Goal: Task Accomplishment & Management: Contribute content

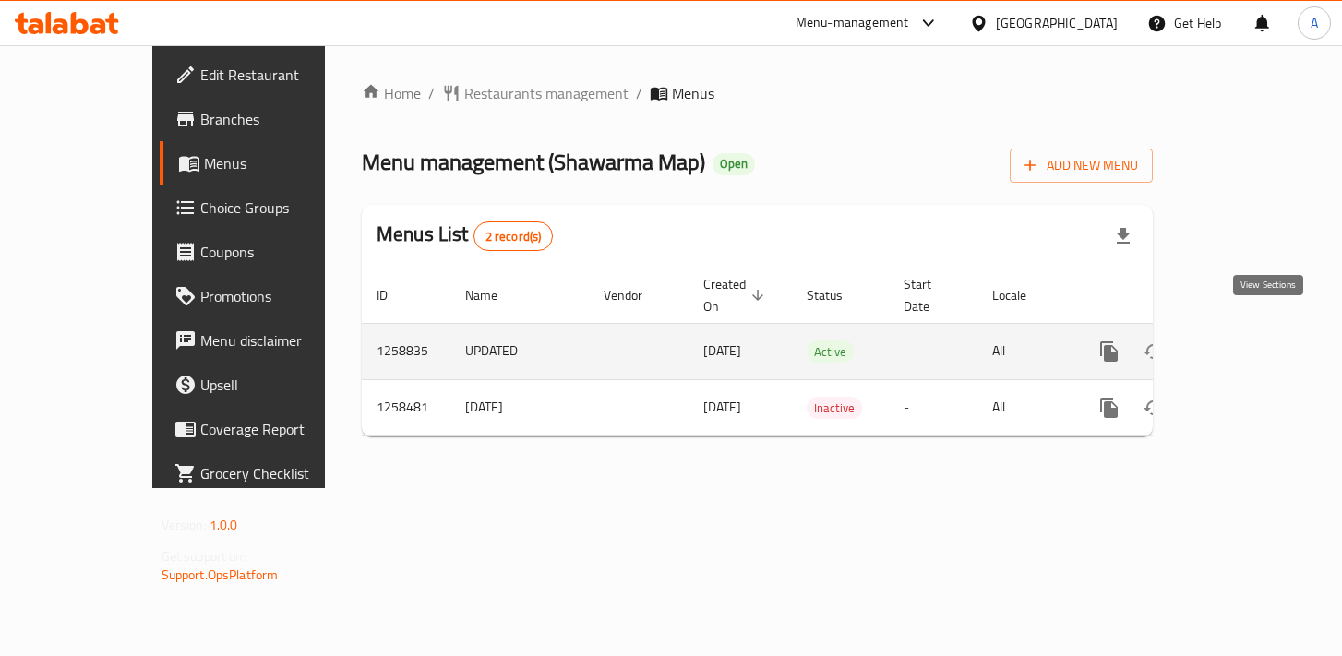
click at [1253, 341] on icon "enhanced table" at bounding box center [1242, 352] width 22 height 22
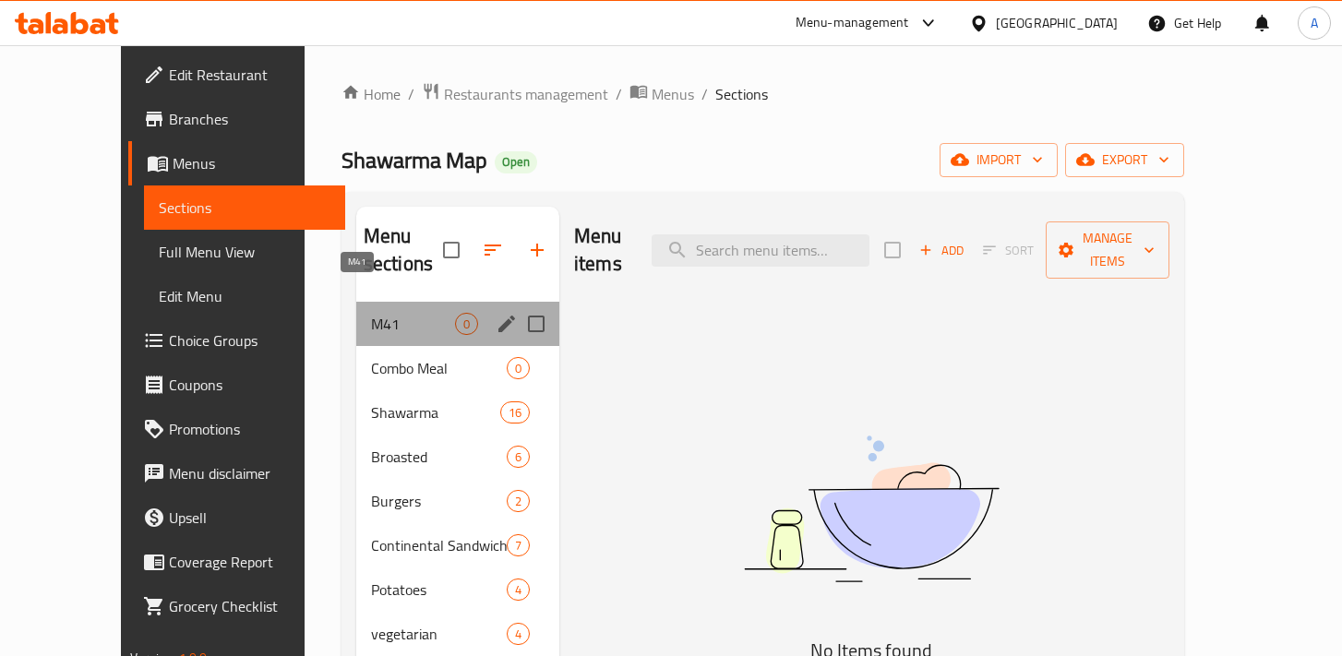
click at [373, 313] on span "M41" at bounding box center [413, 324] width 84 height 22
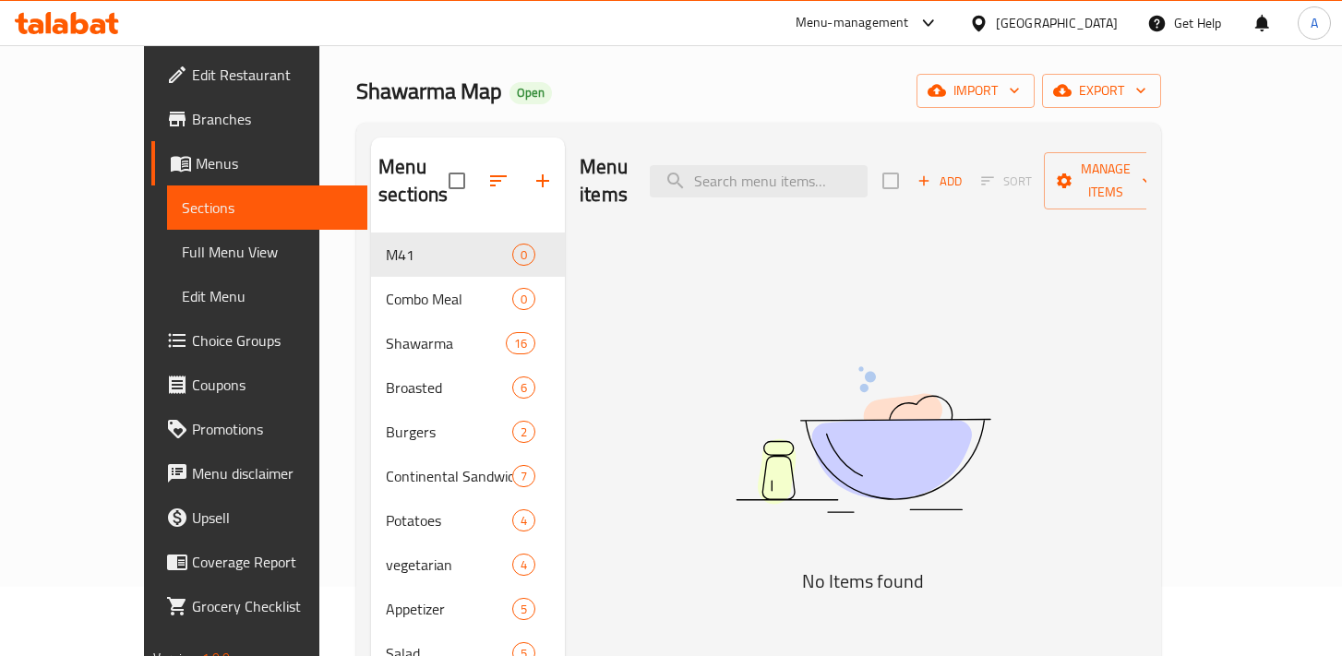
scroll to position [71, 0]
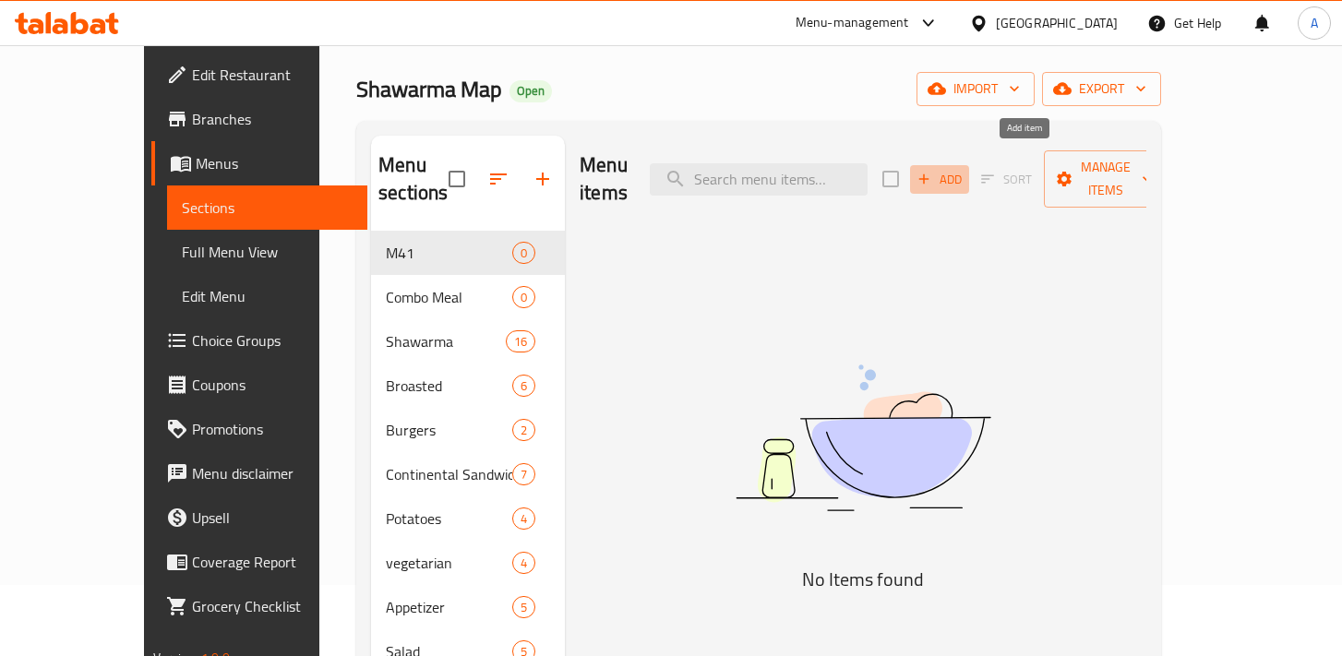
click at [964, 169] on span "Add" at bounding box center [940, 179] width 50 height 21
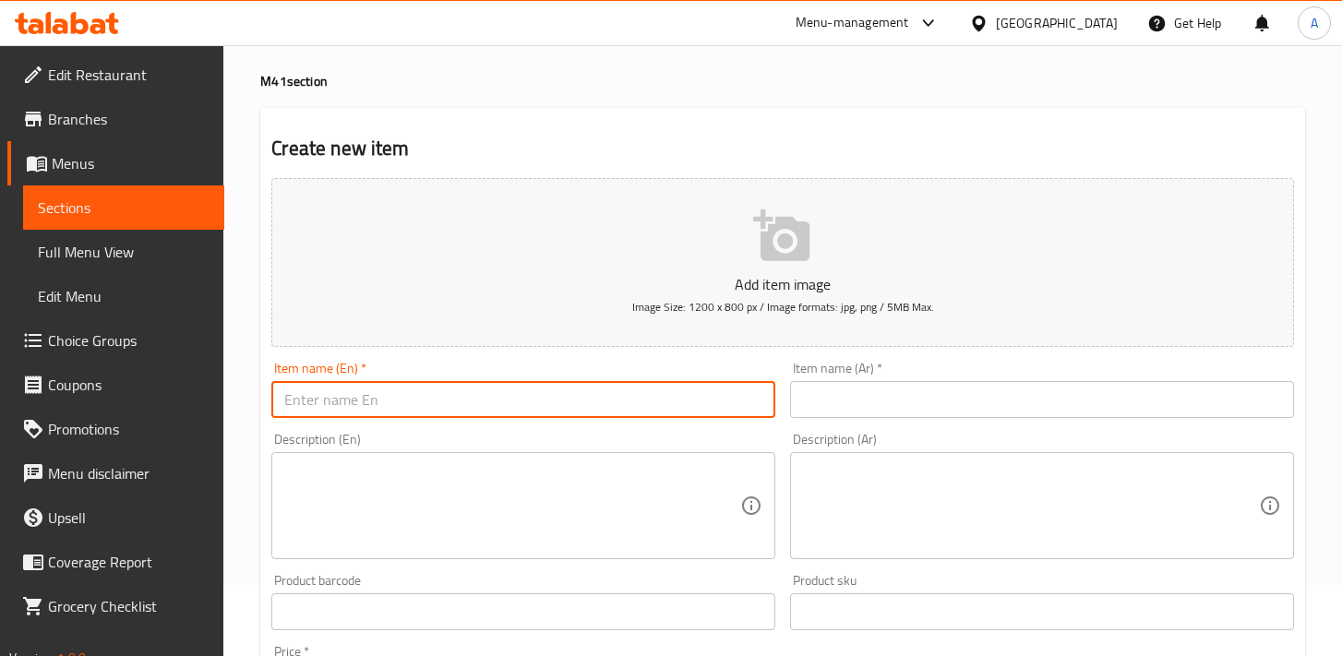
click at [506, 395] on input "text" at bounding box center [523, 399] width 504 height 37
paste input "الاسم (Name): كرسبي بوكس | Crispy Box"
click at [460, 397] on input "الاسم (Name): كرسبي بوكس | Crispy Box" at bounding box center [523, 399] width 504 height 37
drag, startPoint x: 460, startPoint y: 397, endPoint x: 437, endPoint y: 397, distance: 23.1
click at [437, 397] on input "الاسم (Name): كرسبي بوكس | Crispy Box" at bounding box center [523, 399] width 504 height 37
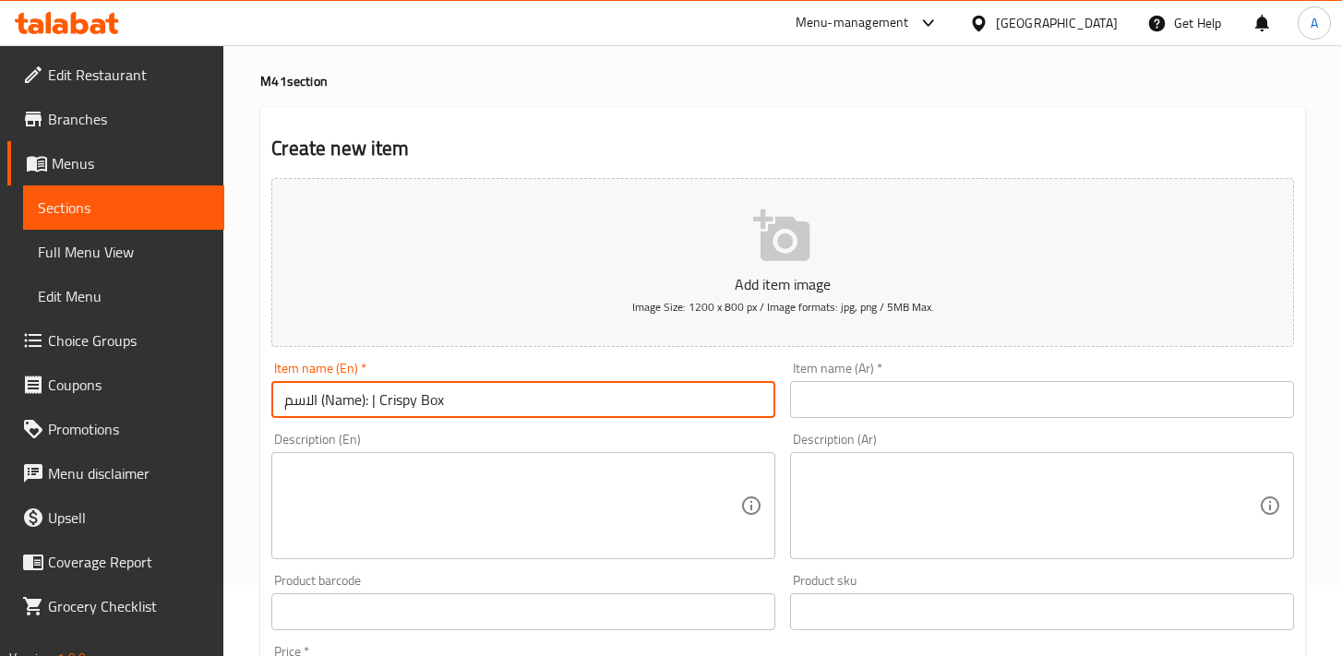
type input "الاسم (Name): | Crispy Box"
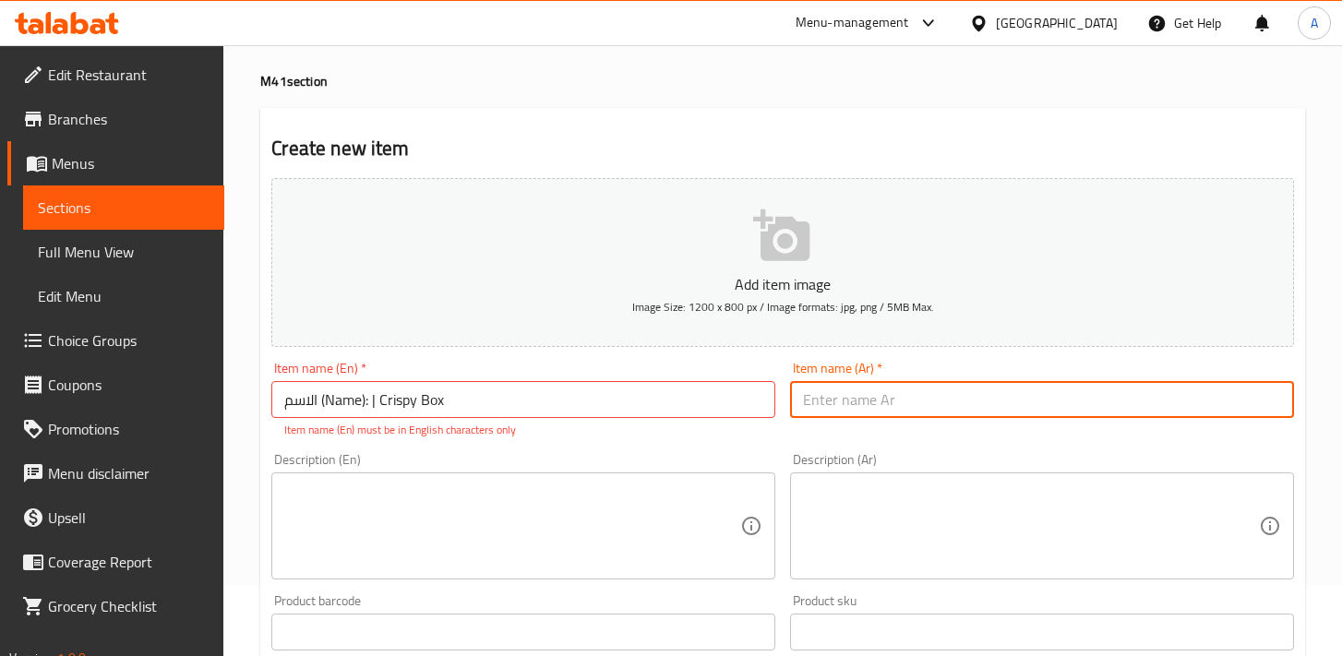
click at [876, 383] on input "text" at bounding box center [1042, 399] width 504 height 37
paste input "كرسبي بوكس"
type input "كرسبي بوكس"
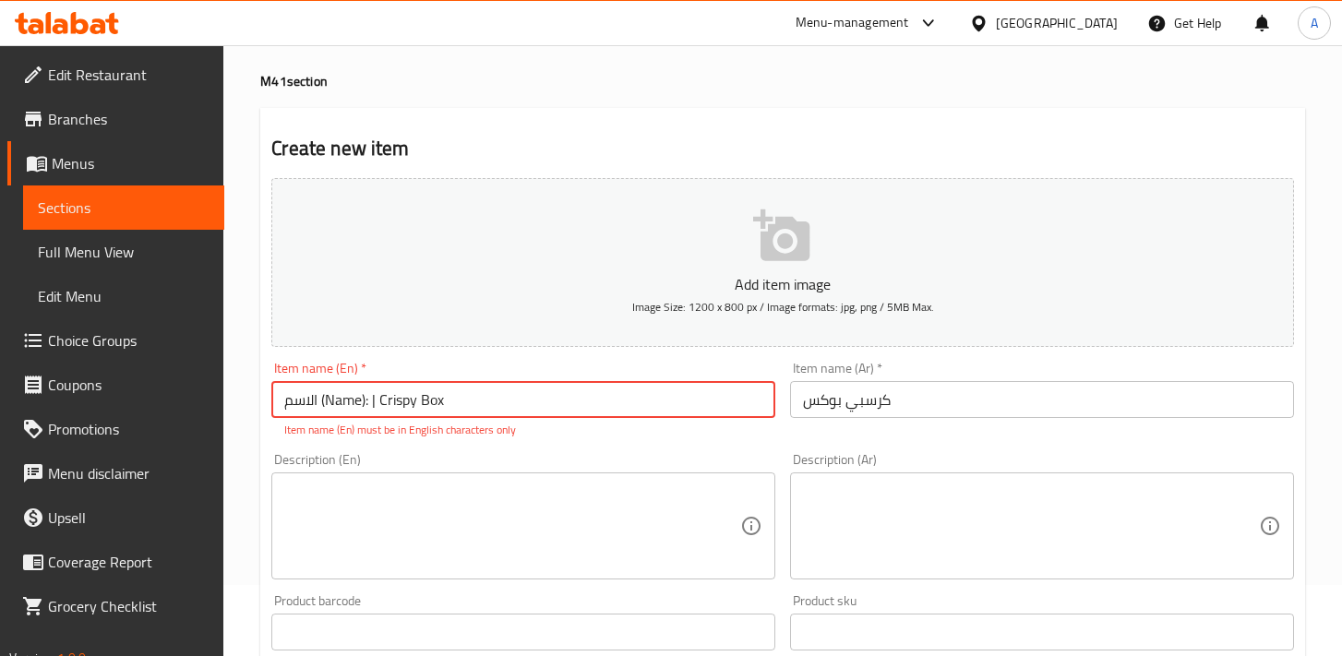
drag, startPoint x: 381, startPoint y: 403, endPoint x: 220, endPoint y: 403, distance: 161.5
click at [220, 403] on div "Edit Restaurant Branches Menus Sections Full Menu View Edit Menu Choice Groups …" at bounding box center [671, 613] width 1342 height 1279
type input "Crispy Box"
click at [517, 137] on h2 "Create new item" at bounding box center [782, 149] width 1023 height 28
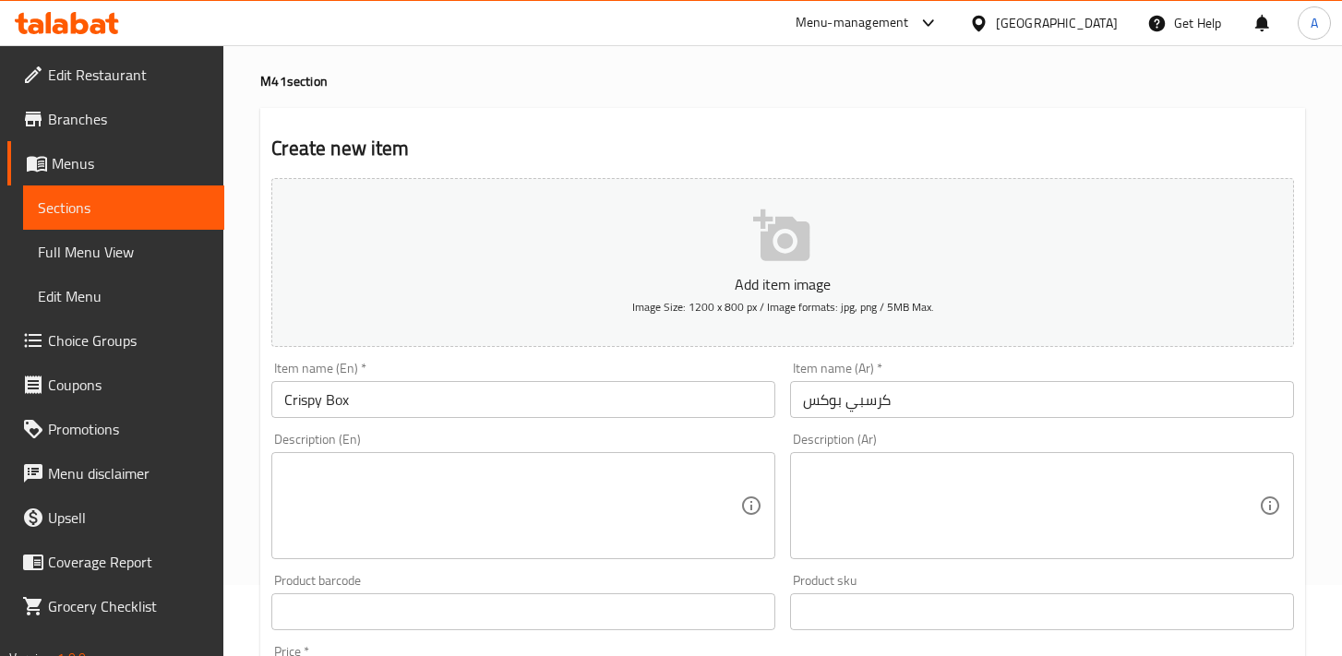
click at [562, 493] on textarea at bounding box center [512, 506] width 456 height 88
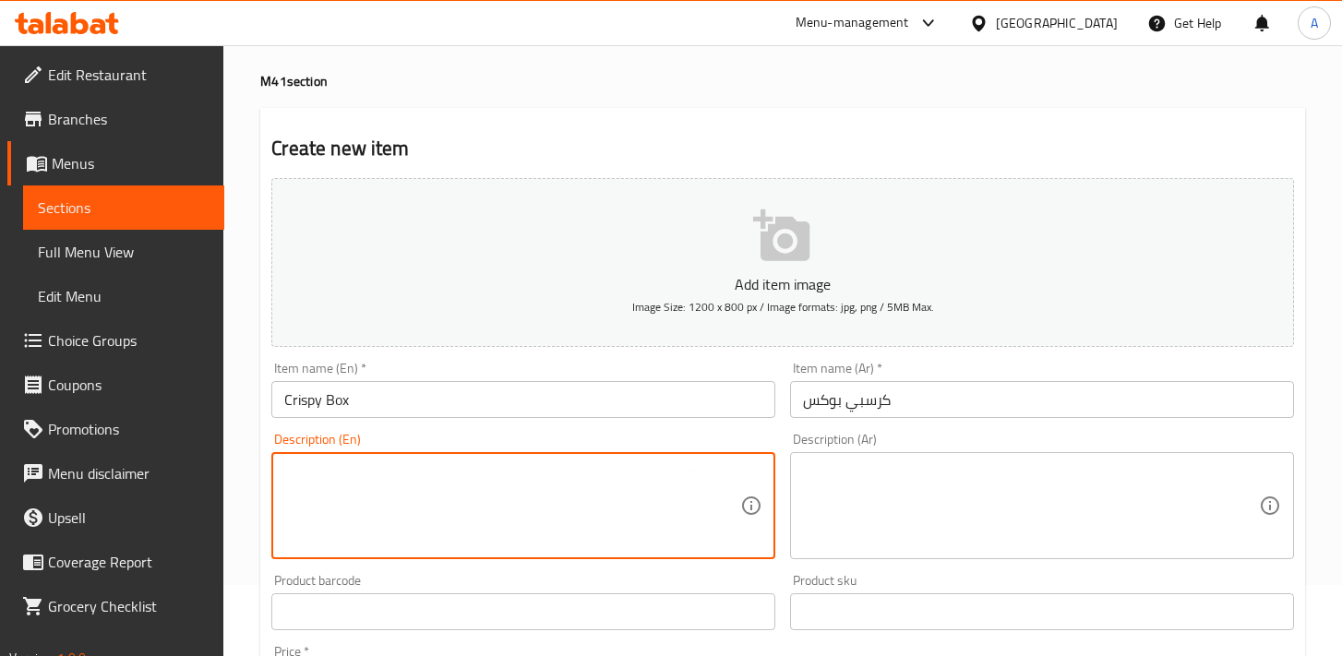
paste textarea "3 قطع كرسبي | 3 Crispy Pieces بطاطا أصابع | French Fries مايونيز | Mayonnaise س…"
type textarea "3 قطع كرسبي | 3 Crispy Pieces بطاطا أصابع | French Fries مايونيز | Mayonnaise س…"
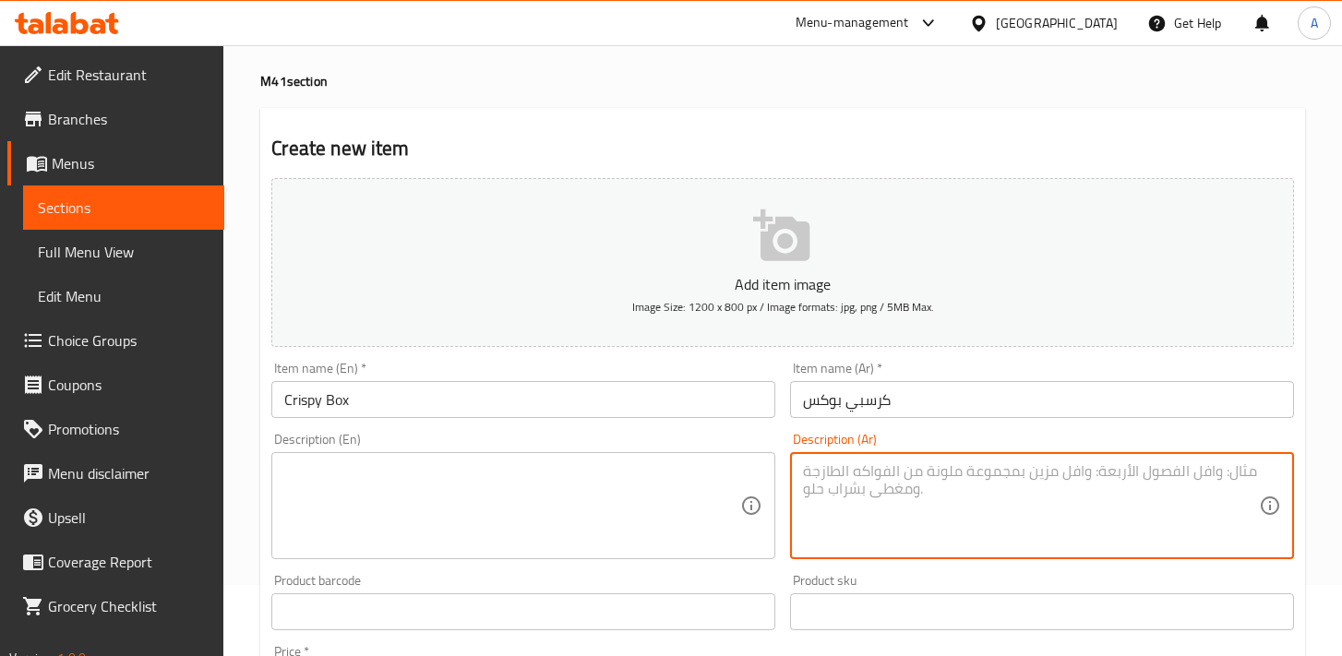
click at [838, 481] on textarea at bounding box center [1031, 506] width 456 height 88
paste textarea "3 قطع كرسبي، بطاطا أصابع، مايونيز، سبايسي صوص، مخلل، خبز."
type textarea "3 قطع كرسبي، بطاطا أصابع، مايونيز، سبايسي صوص، مخلل، خبز."
click at [605, 466] on textarea at bounding box center [512, 506] width 456 height 88
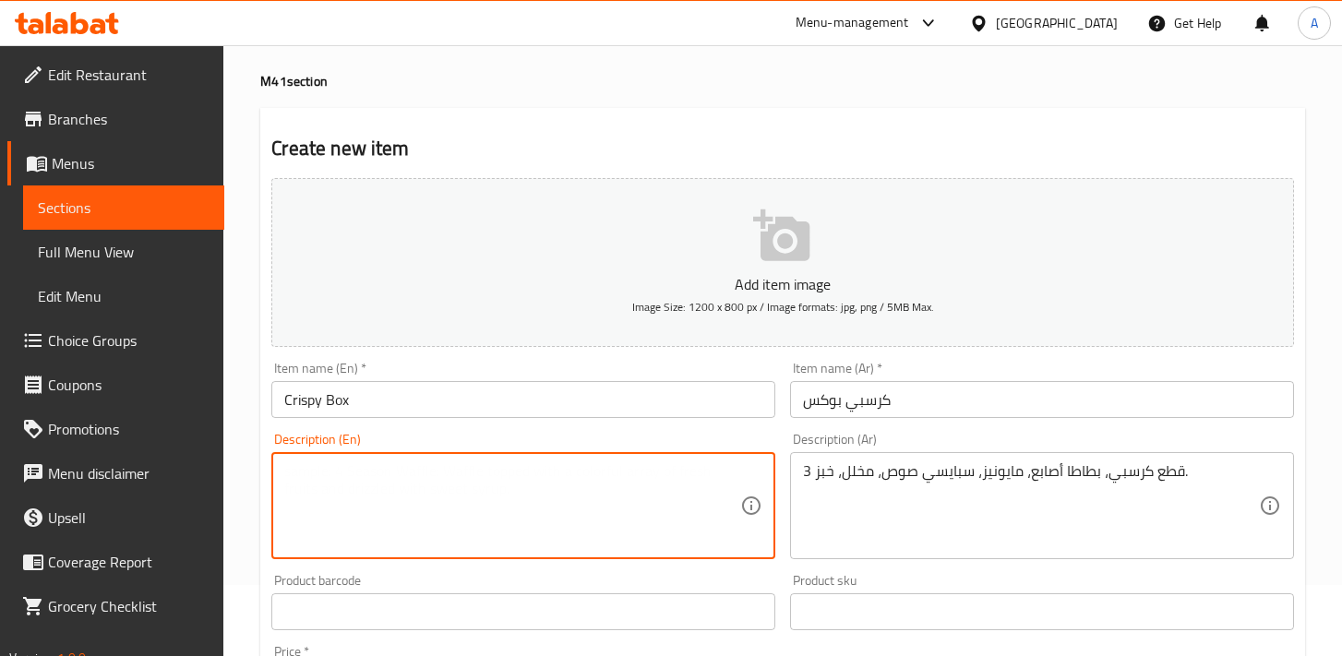
paste textarea "3 crispy pieces, French fries, mayonnaise, spicy sauce, pickles, bread"
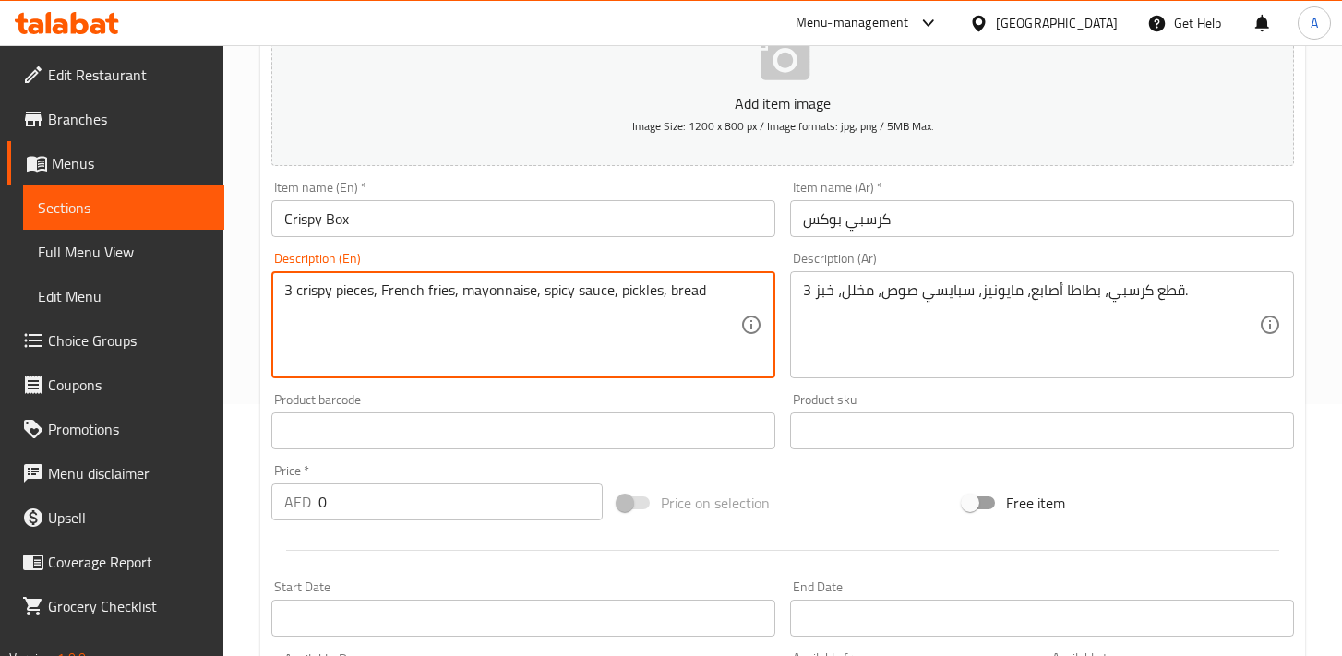
scroll to position [259, 0]
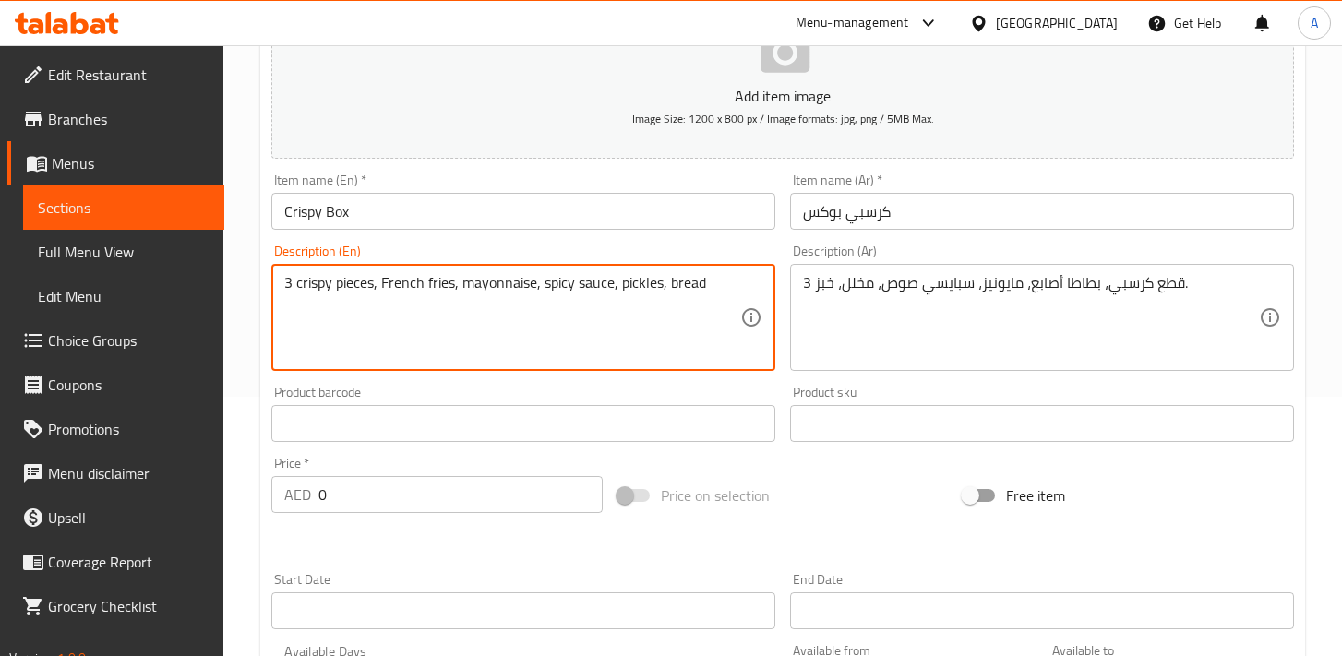
type textarea "3 crispy pieces, French fries, mayonnaise, spicy sauce, pickles, bread"
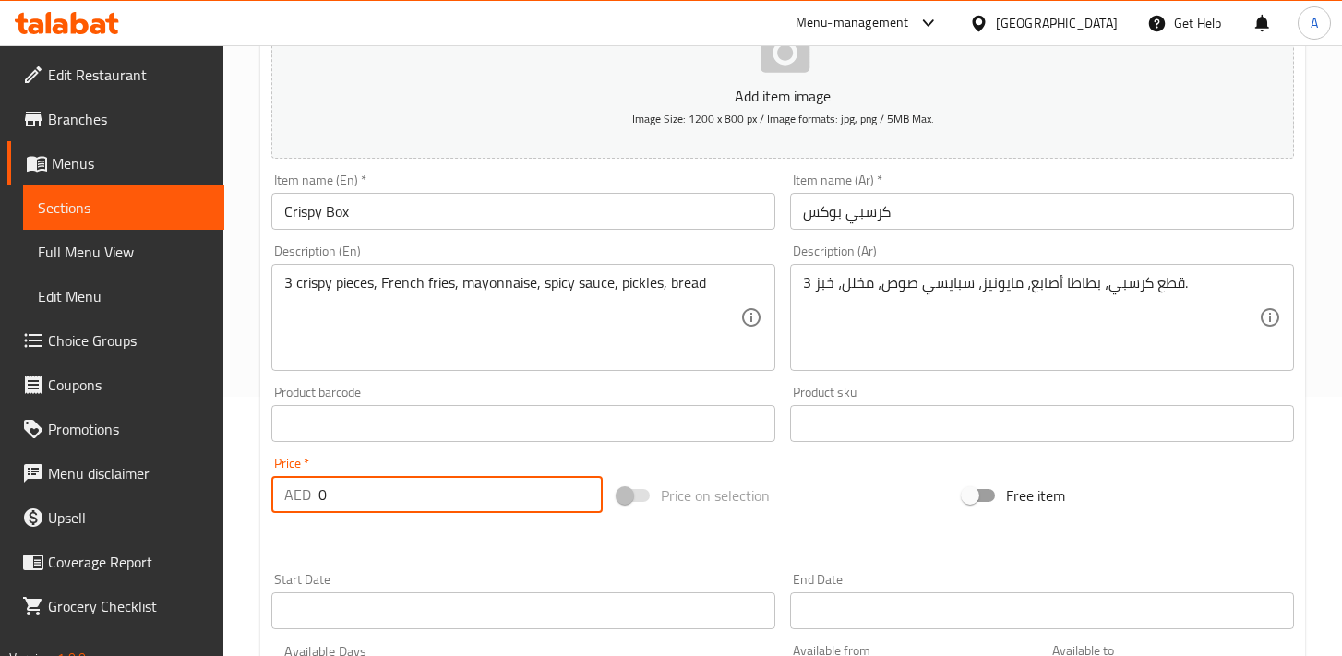
click at [437, 500] on input "0" at bounding box center [460, 494] width 284 height 37
type input "29"
click at [784, 377] on div "Description (Ar) 3 قطع كرسبي، بطاطا أصابع، مايونيز، سبايسي صوص، مخلل، خبز. Desc…" at bounding box center [1042, 307] width 519 height 141
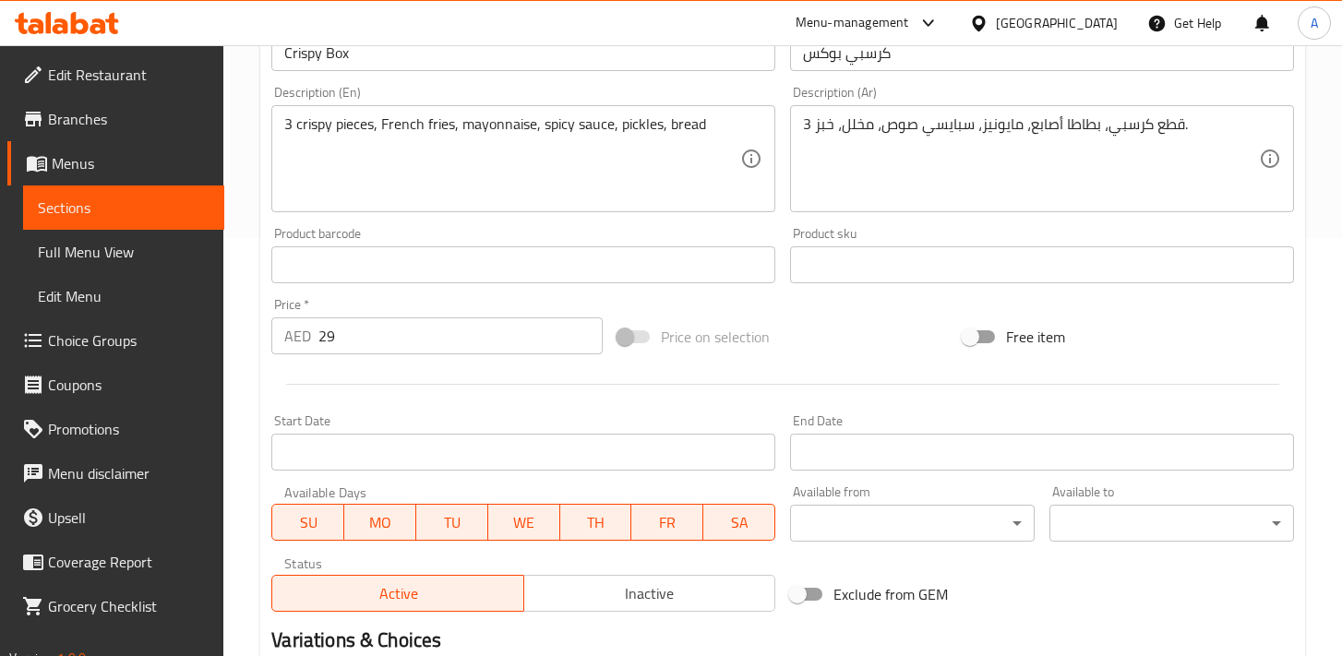
scroll to position [408, 0]
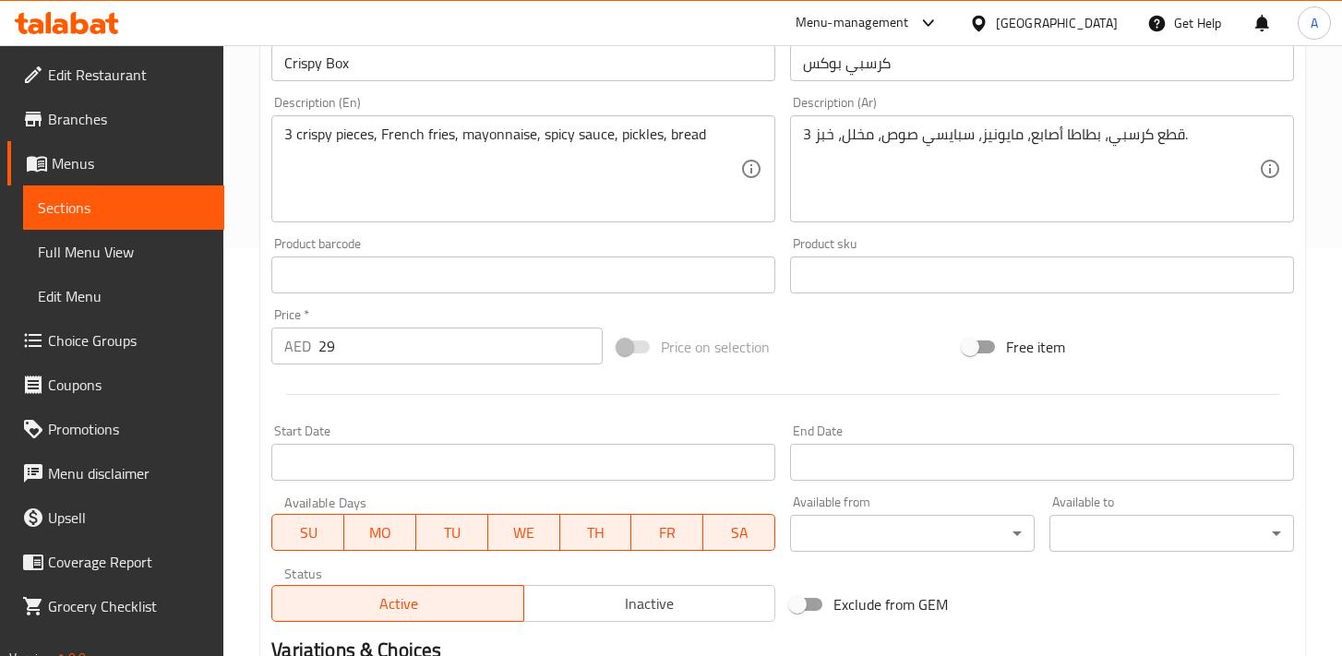
click at [710, 320] on div "Add item image Image Size: 1200 x 800 px / Image formats: jpg, png / 5MB Max. I…" at bounding box center [782, 232] width 1037 height 796
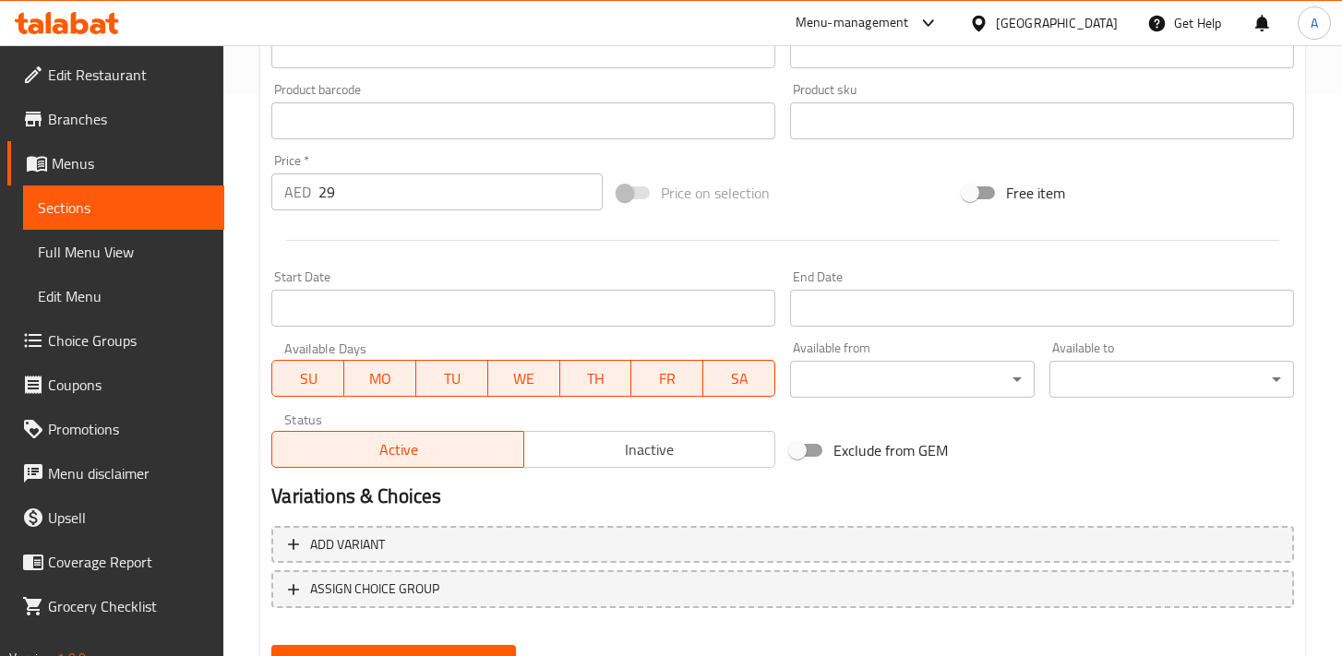
scroll to position [648, 0]
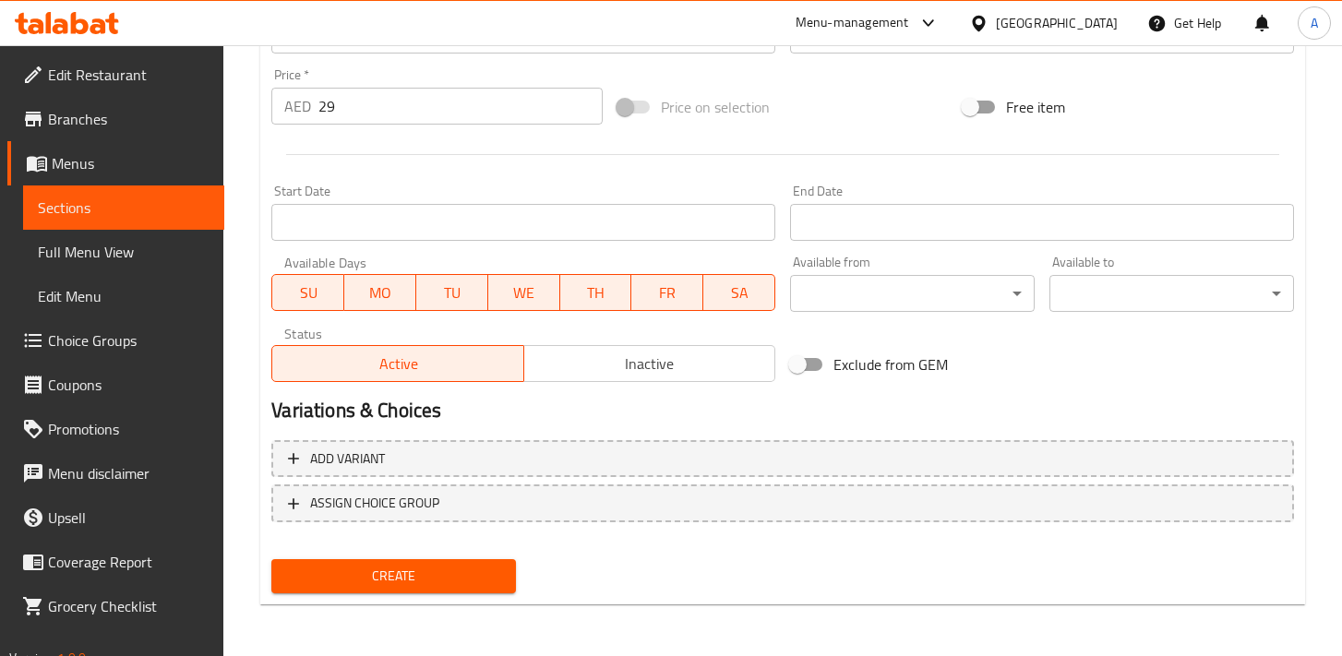
click at [474, 570] on span "Create" at bounding box center [393, 576] width 215 height 23
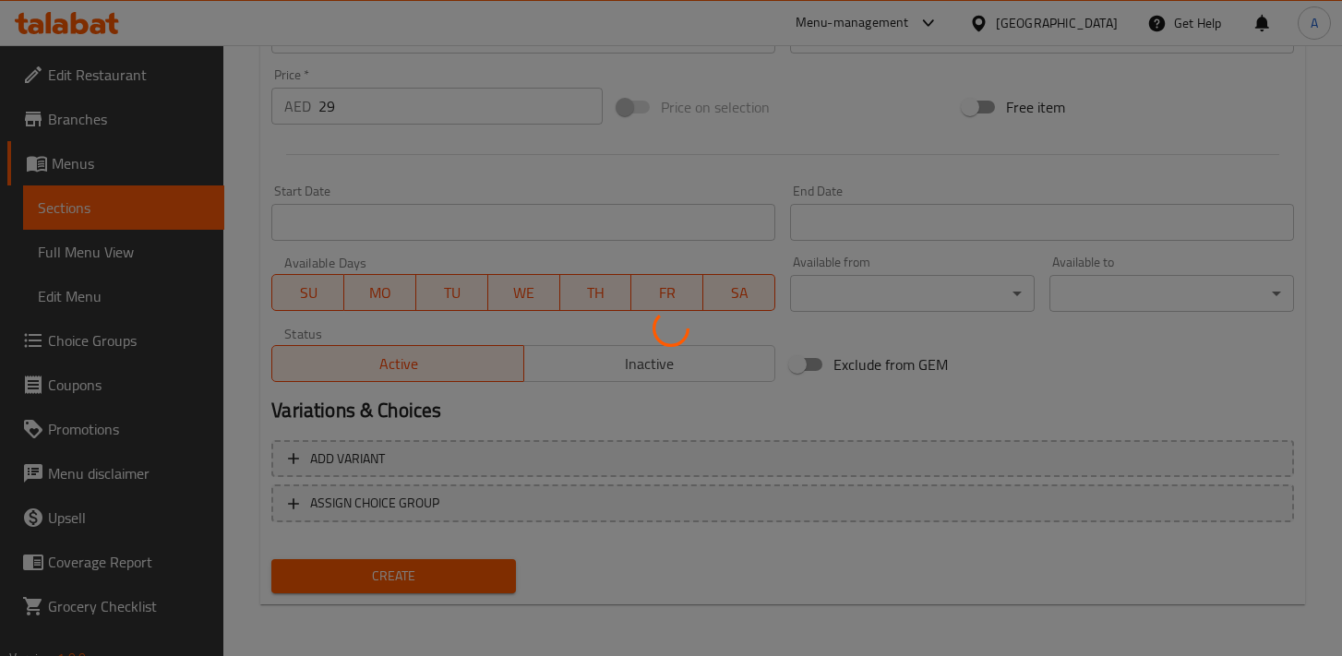
type input "0"
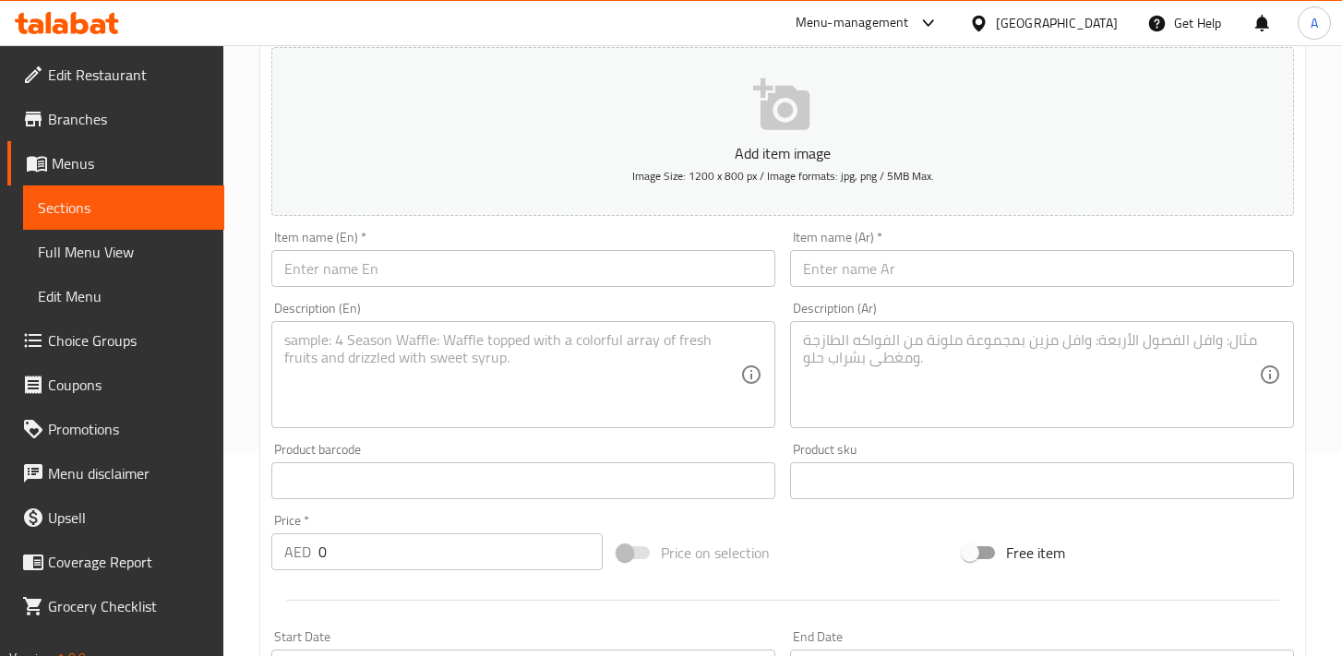
scroll to position [0, 0]
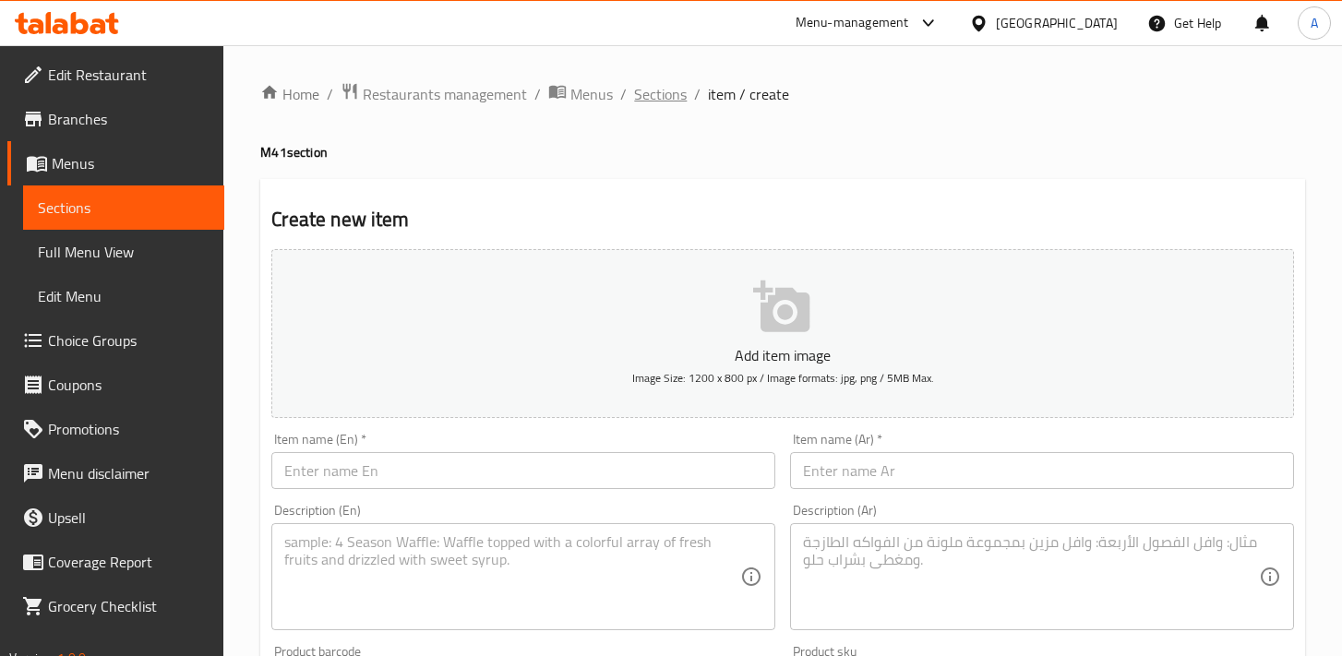
click at [649, 100] on span "Sections" at bounding box center [660, 94] width 53 height 22
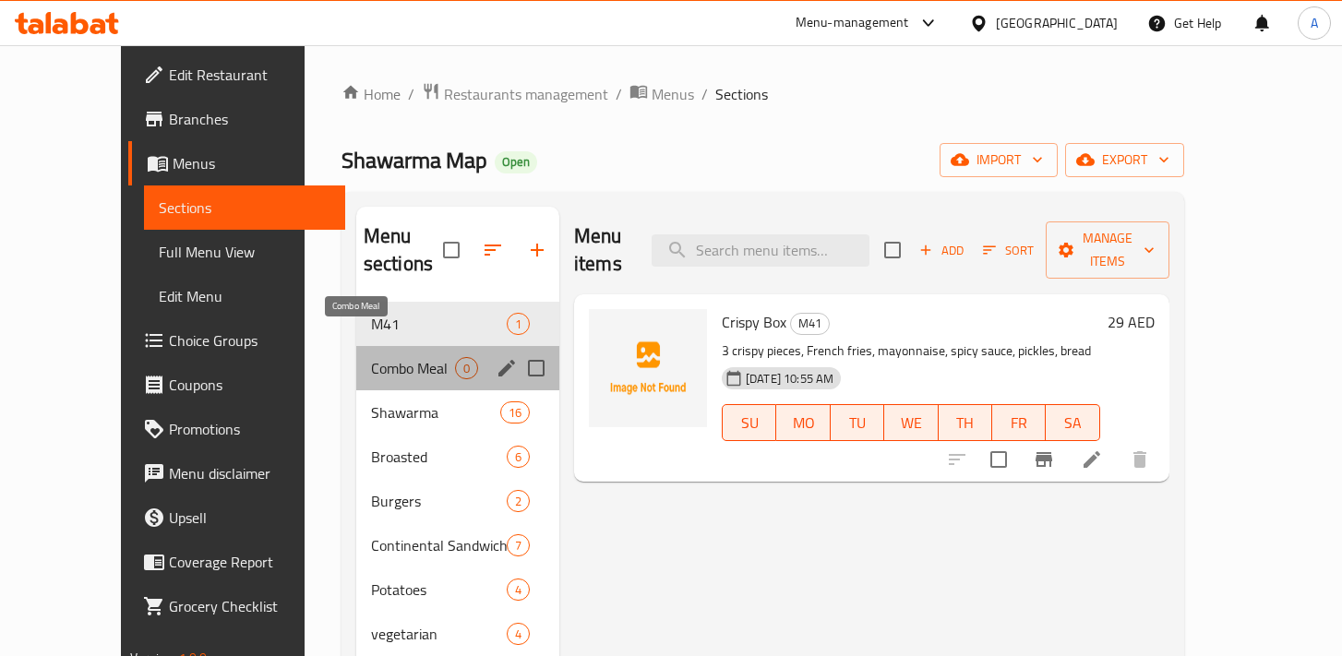
click at [371, 357] on span "Combo Meal" at bounding box center [413, 368] width 84 height 22
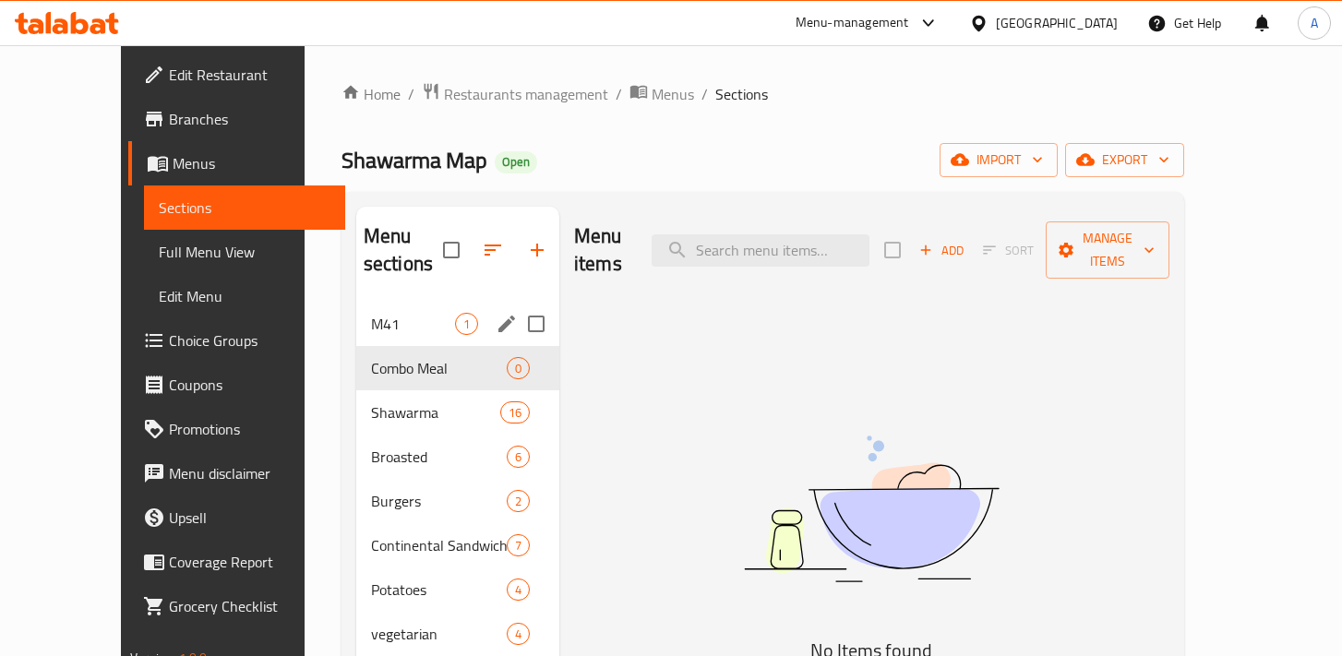
click at [371, 313] on span "M41" at bounding box center [413, 324] width 84 height 22
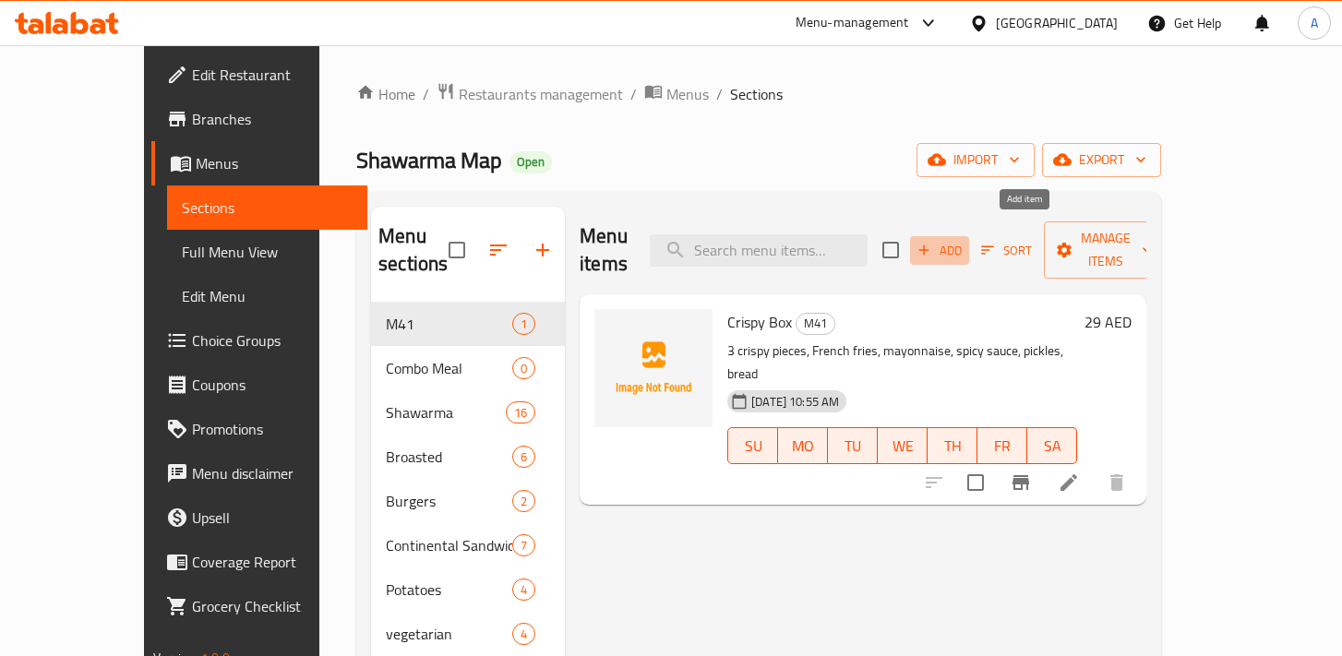
click at [964, 240] on span "Add" at bounding box center [940, 250] width 50 height 21
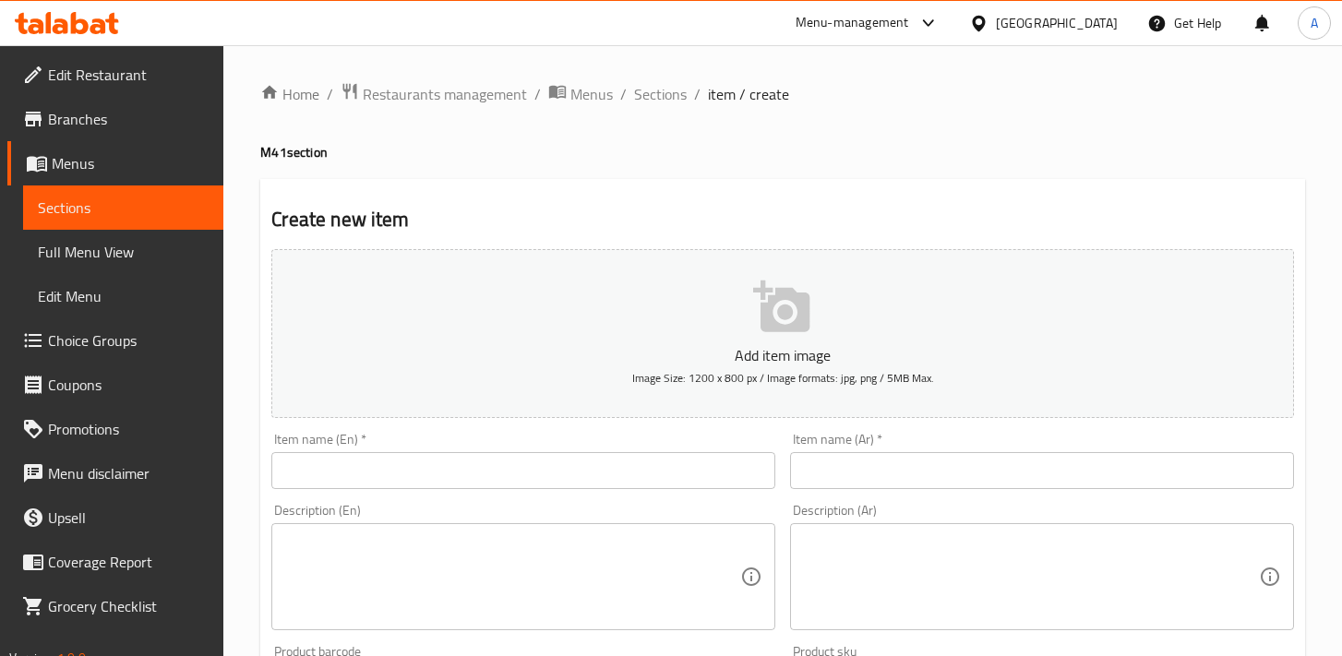
click at [860, 474] on input "text" at bounding box center [1042, 470] width 504 height 37
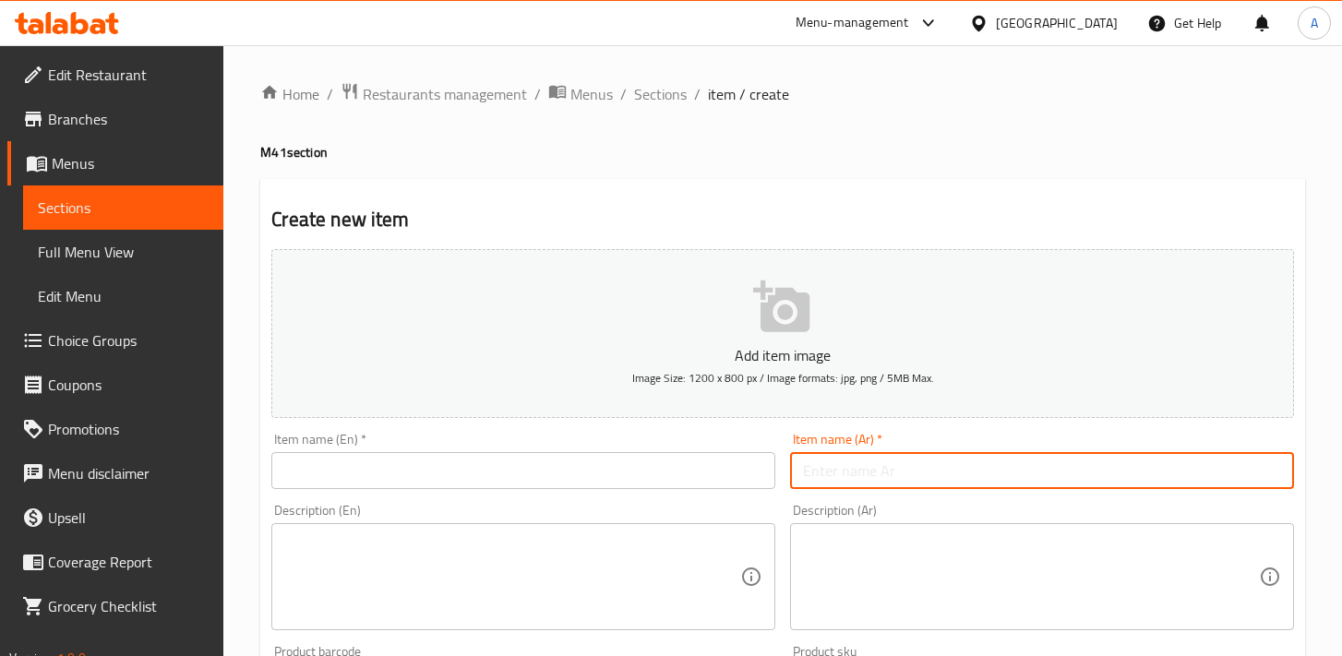
paste input "يتضمن: سندويش شاورما دجاج، بطاطا أصابع، مايونيز، سبايسي صوص، مخلل."
type input "يتضمن: سندويش شاورما دجاج، بطاطا أصابع، مايونيز، سبايسي صوص، مخلل."
click at [851, 578] on textarea at bounding box center [1031, 577] width 456 height 88
paste textarea "يتضمن: سندويش شاورما دجاج، بطاطا أصابع، مايونيز، سبايسي صوص، مخلل."
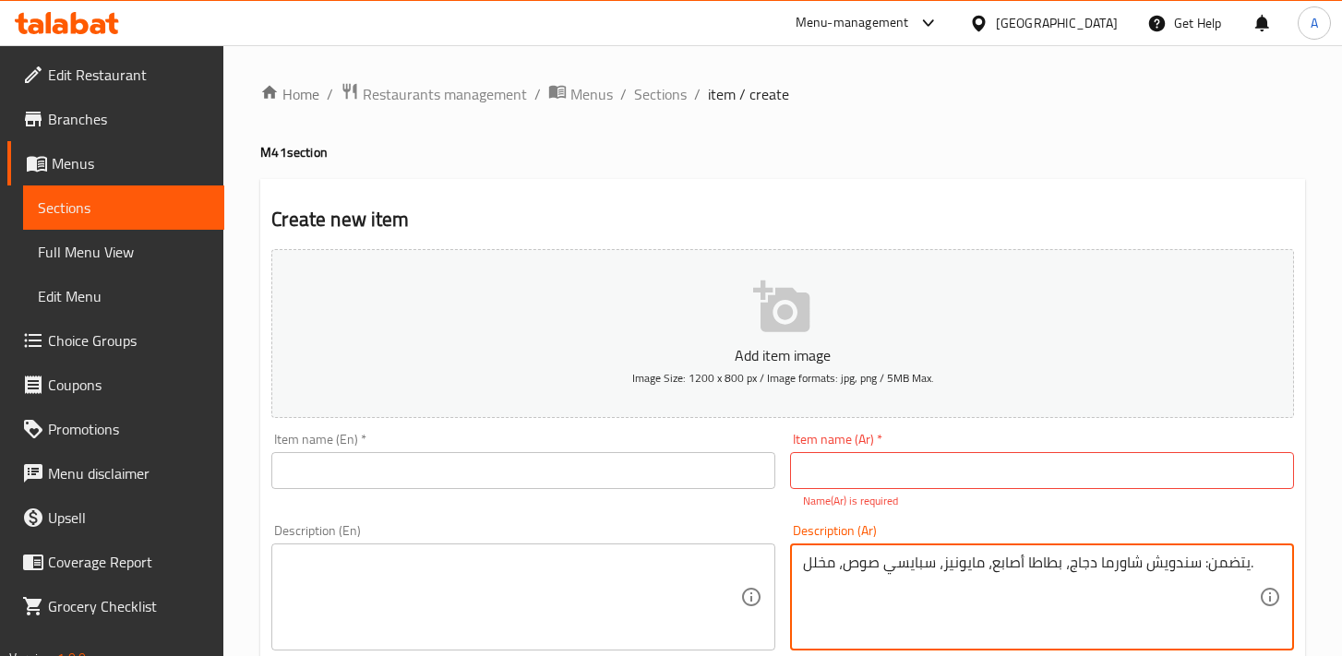
drag, startPoint x: 1201, startPoint y: 564, endPoint x: 1247, endPoint y: 565, distance: 46.2
click at [1247, 565] on textarea "يتضمن: سندويش شاورما دجاج، بطاطا أصابع، مايونيز، سبايسي صوص، مخلل." at bounding box center [1031, 598] width 456 height 88
type textarea "سندويش شاورما دجاج، بطاطا أصابع، مايونيز، سبايسي صوص، مخلل."
click at [548, 592] on textarea at bounding box center [512, 598] width 456 height 88
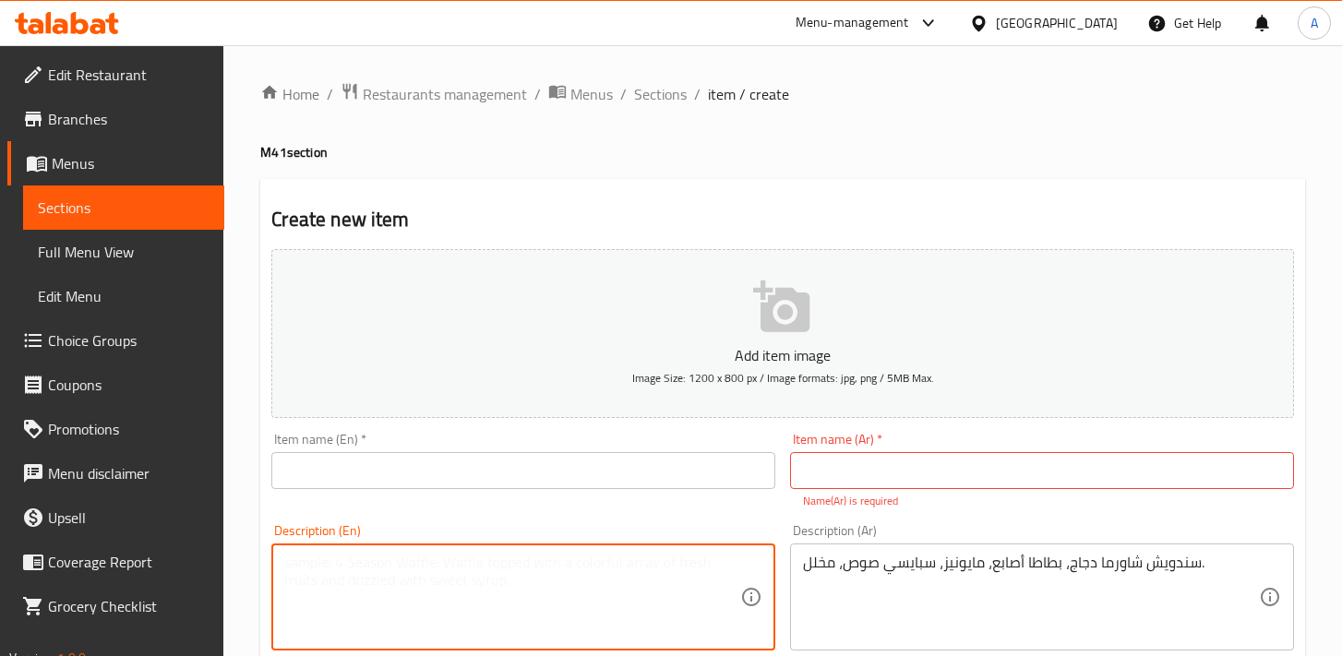
paste textarea "Includes: Chicken shawarma sandwich, French fries, mayonnaise, spicy sauce, pic…"
drag, startPoint x: 343, startPoint y: 563, endPoint x: 247, endPoint y: 563, distance: 96.0
type textarea "Chicken shawarma sandwich, French fries, mayonnaise, spicy sauce, pickles."
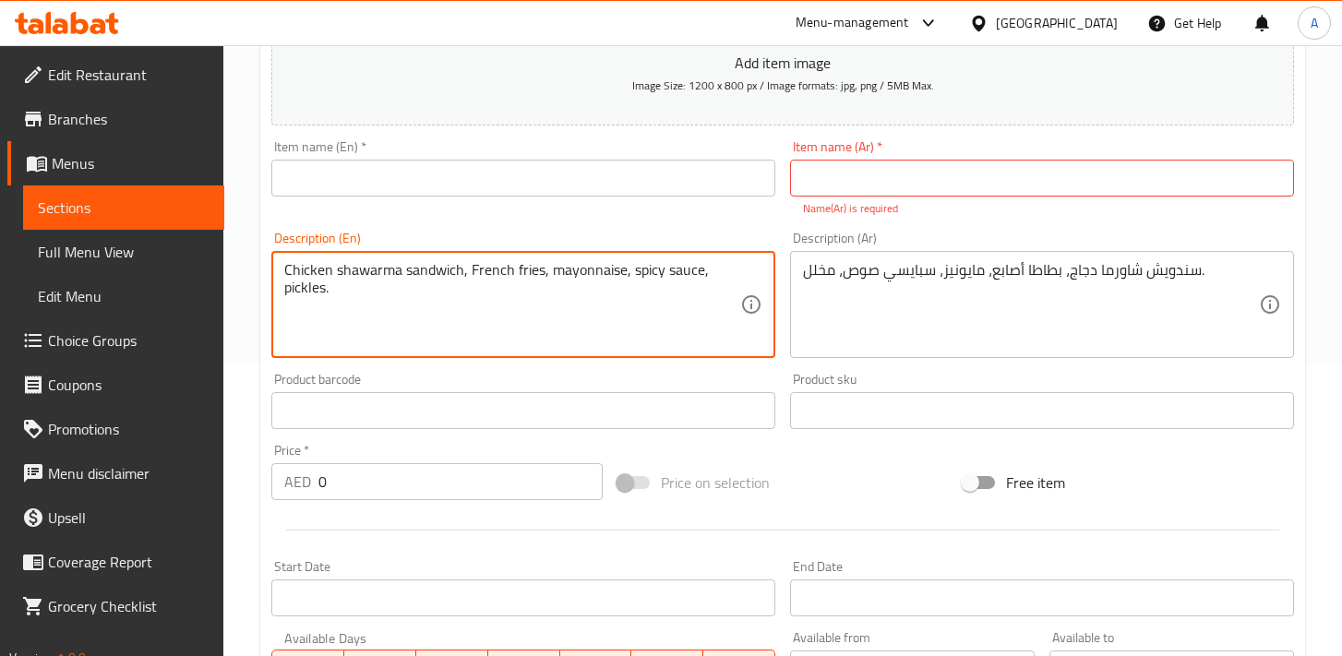
scroll to position [359, 0]
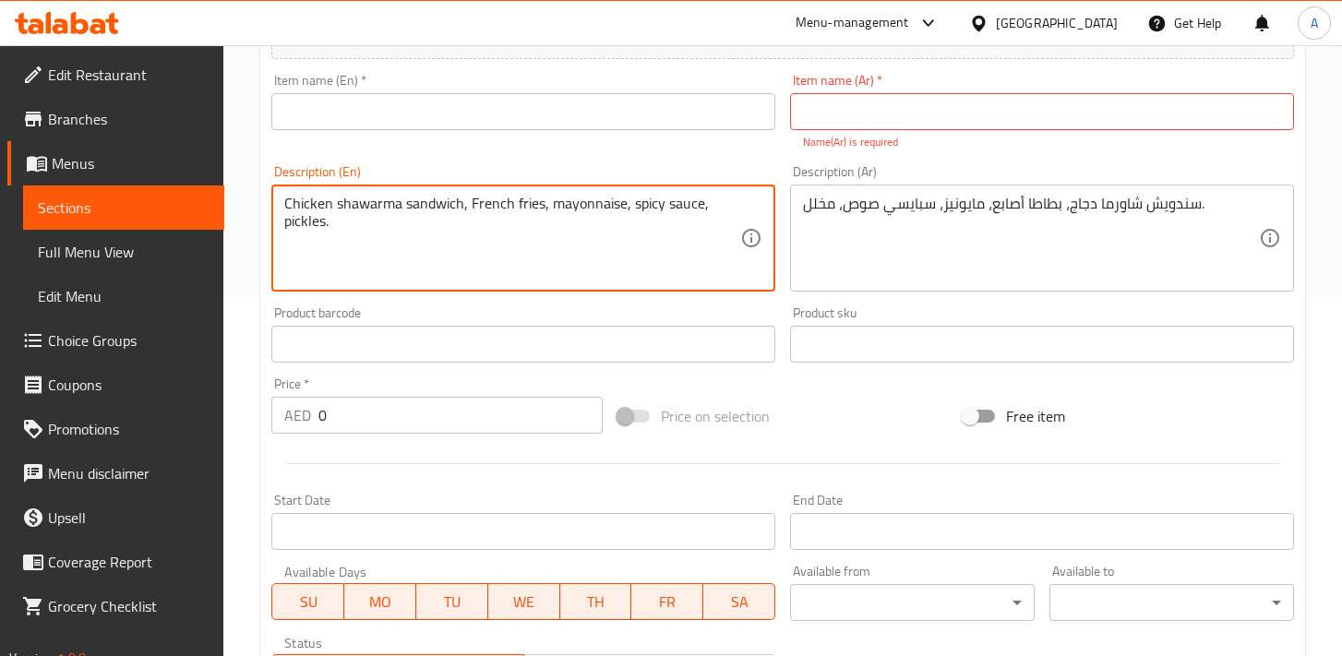
click at [412, 406] on input "0" at bounding box center [460, 415] width 284 height 37
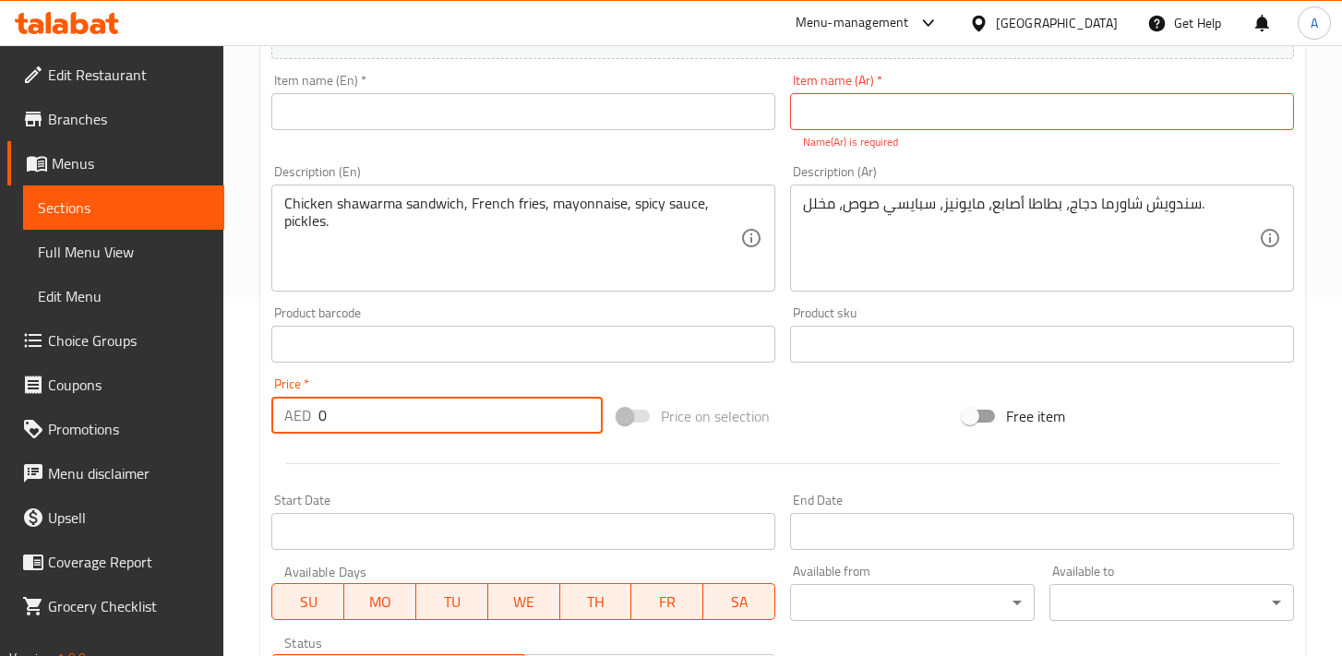
click at [412, 406] on input "0" at bounding box center [460, 415] width 284 height 37
type input "24"
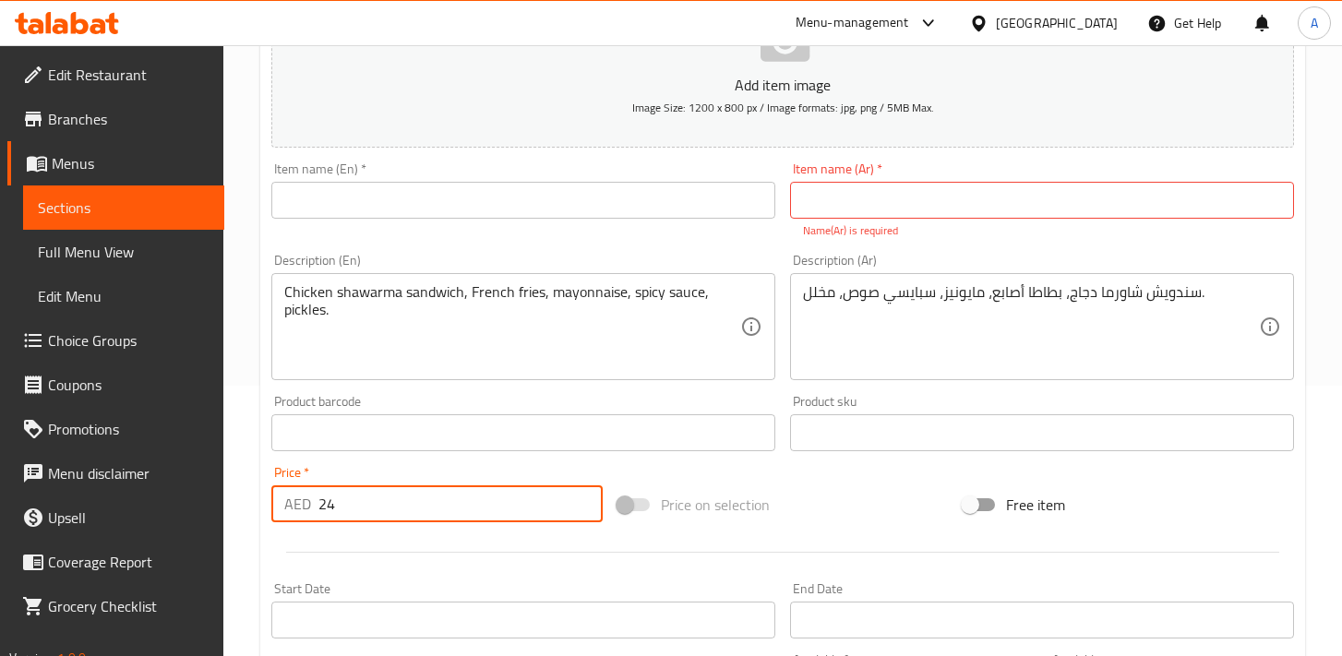
scroll to position [229, 0]
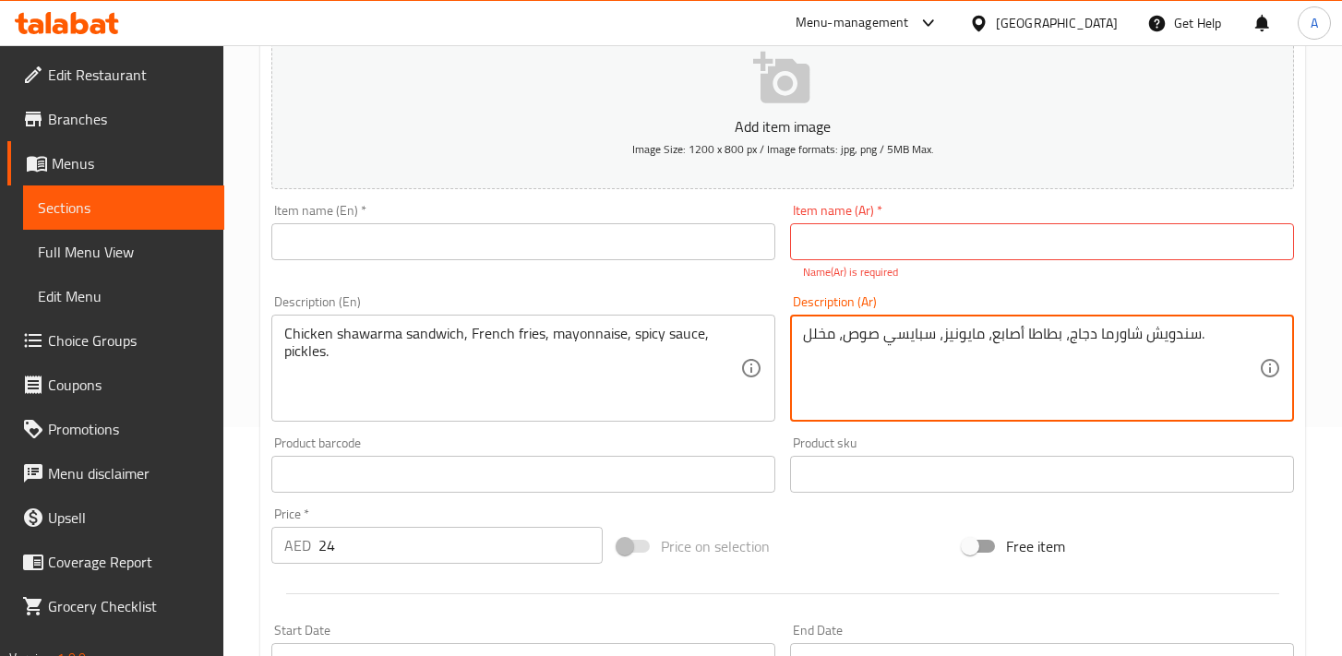
click at [1070, 338] on textarea "سندويش شاورما دجاج، بطاطا أصابع، مايونيز، سبايسي صوص، مخلل." at bounding box center [1031, 369] width 456 height 88
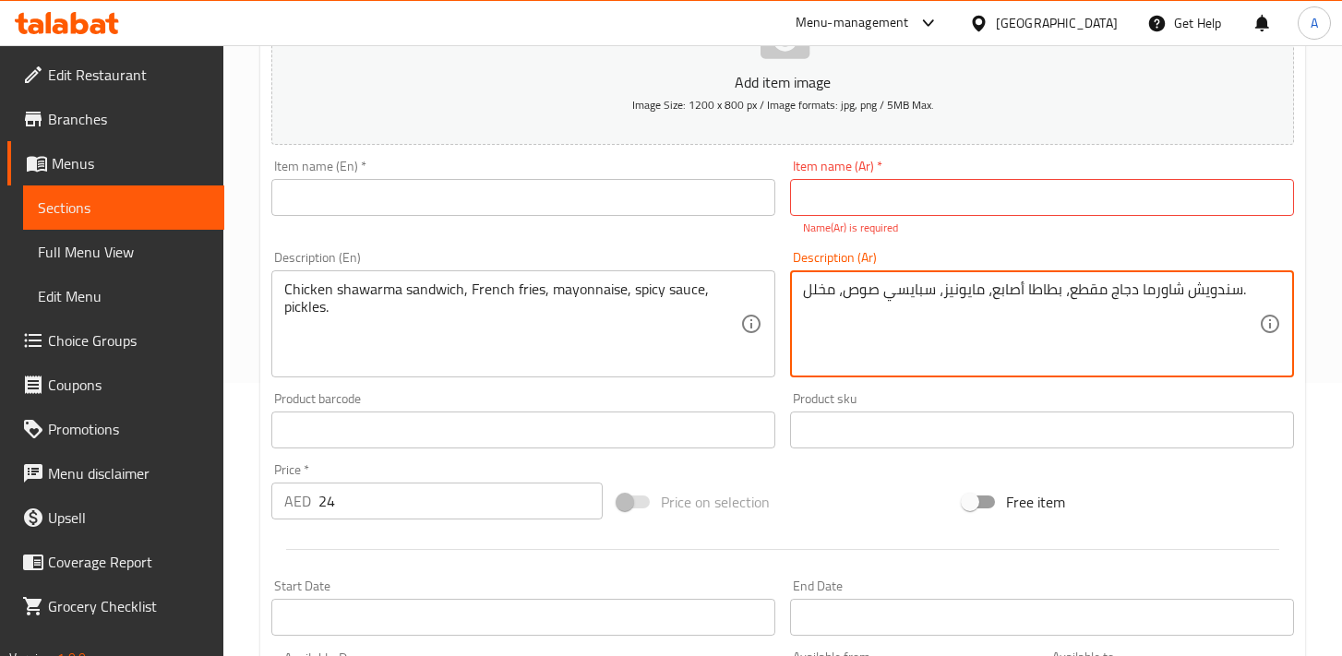
scroll to position [269, 0]
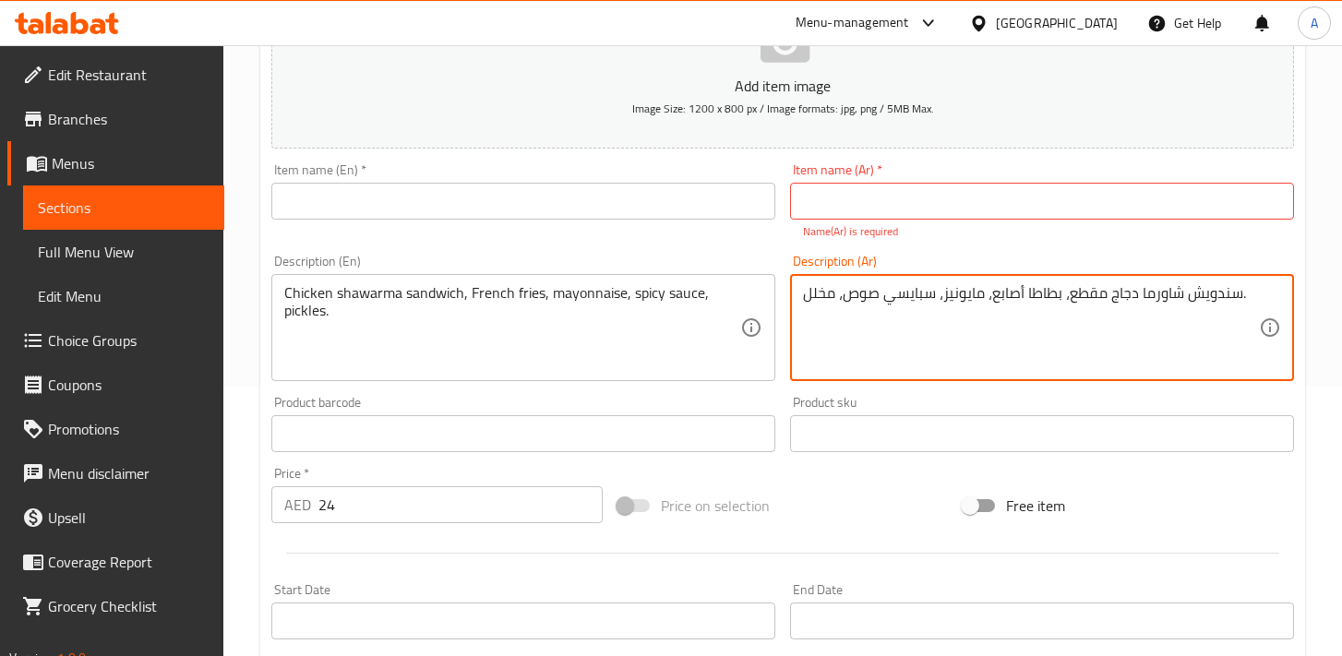
type textarea "سندويش شاورما دجاج مقطع، بطاطا أصابع، مايونيز، سبايسي صوص، مخلل."
click at [1211, 295] on textarea "سندويش شاورما دجاج مقطع، بطاطا أصابع، مايونيز، سبايسي صوص، مخلل." at bounding box center [1031, 328] width 456 height 88
drag, startPoint x: 1211, startPoint y: 295, endPoint x: 1085, endPoint y: 298, distance: 125.5
click at [1085, 298] on textarea "سندويش شاورما دجاج مقطع، بطاطا أصابع، مايونيز، سبايسي صوص، مخلل." at bounding box center [1031, 328] width 456 height 88
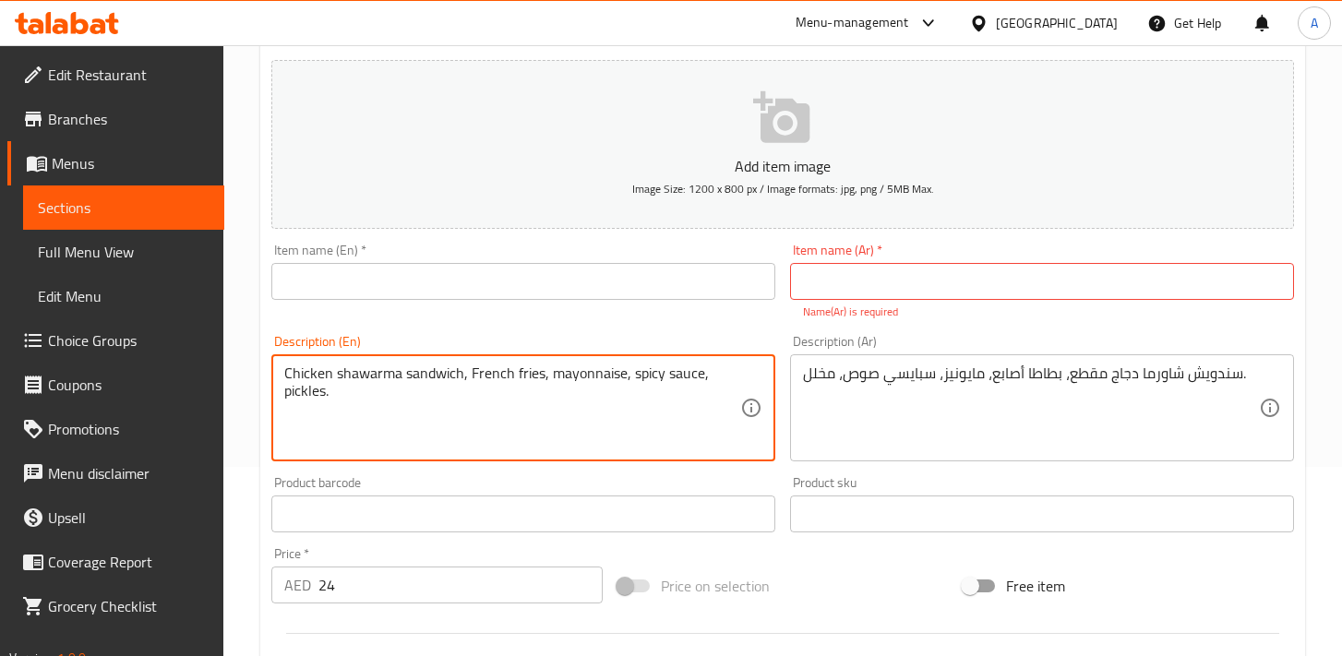
scroll to position [183, 0]
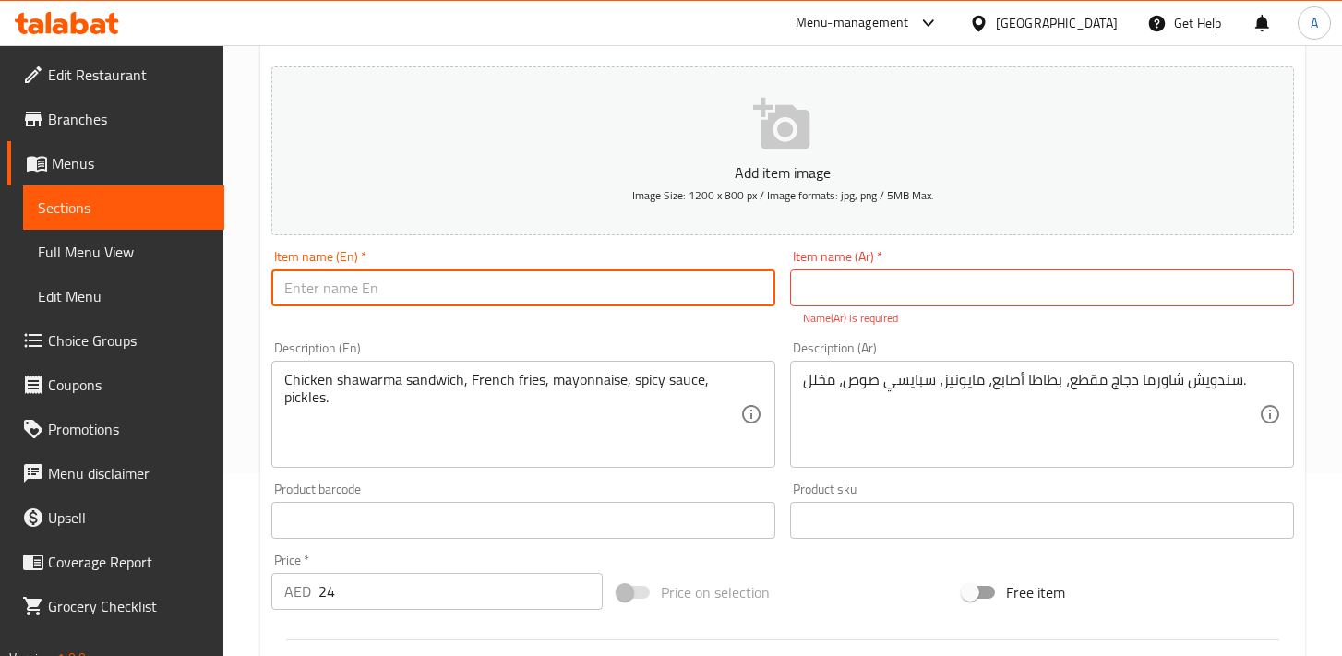
click at [511, 291] on input "text" at bounding box center [523, 287] width 504 height 37
paste input "| Shawarma"
click at [290, 283] on input "| Shawarma Meal" at bounding box center [523, 287] width 504 height 37
type input "Shawarma Meal"
click at [859, 284] on input "text" at bounding box center [1042, 287] width 504 height 37
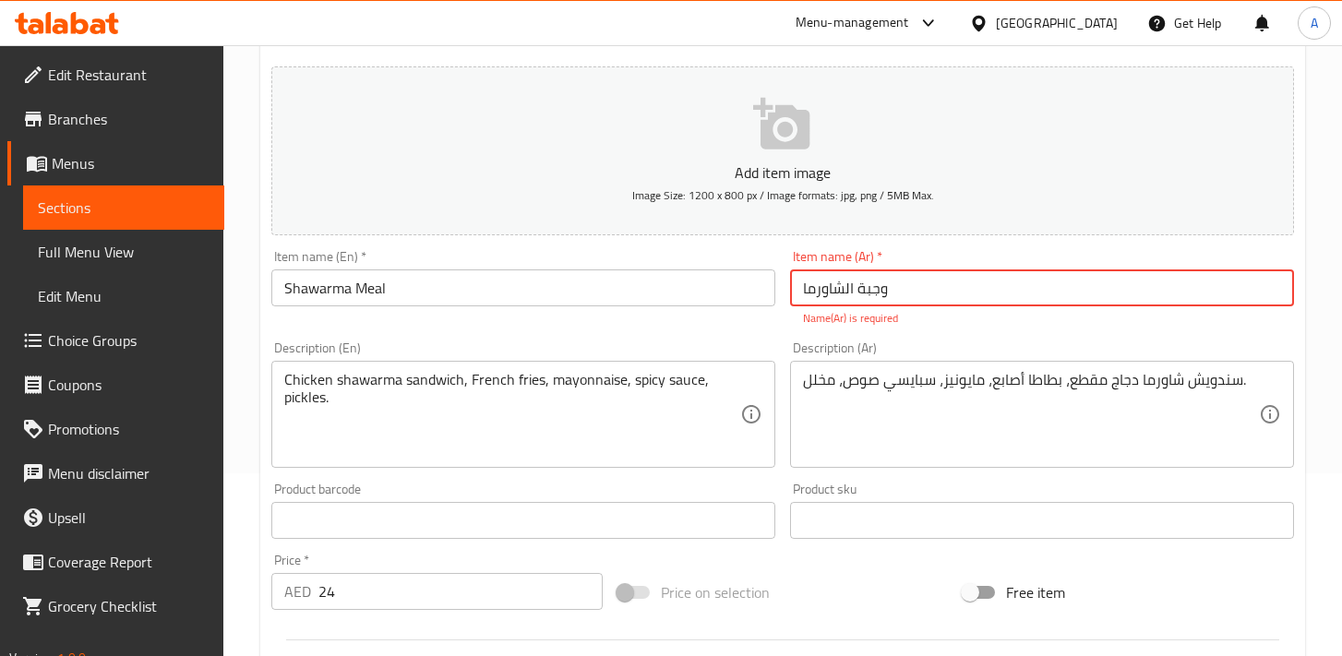
type input "وجبة الشاورما"
click at [711, 254] on div "Item name (En)   * Shawarma Meal Item name (En) *" at bounding box center [523, 278] width 504 height 56
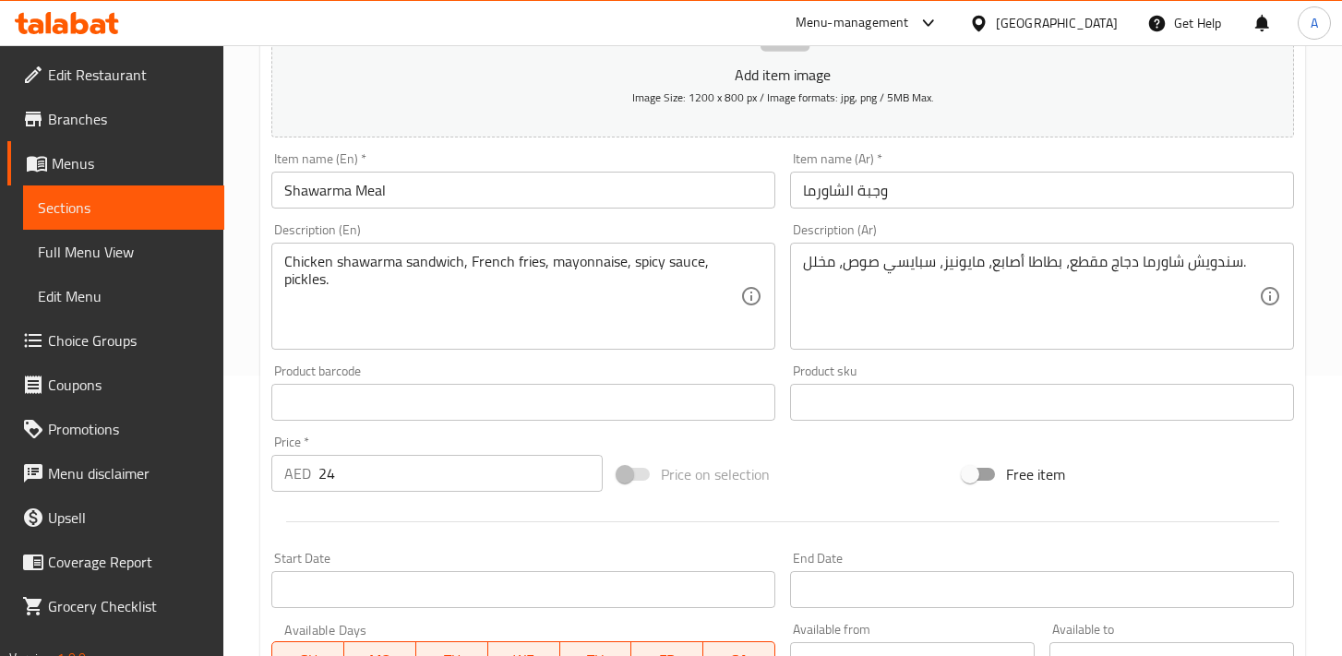
scroll to position [648, 0]
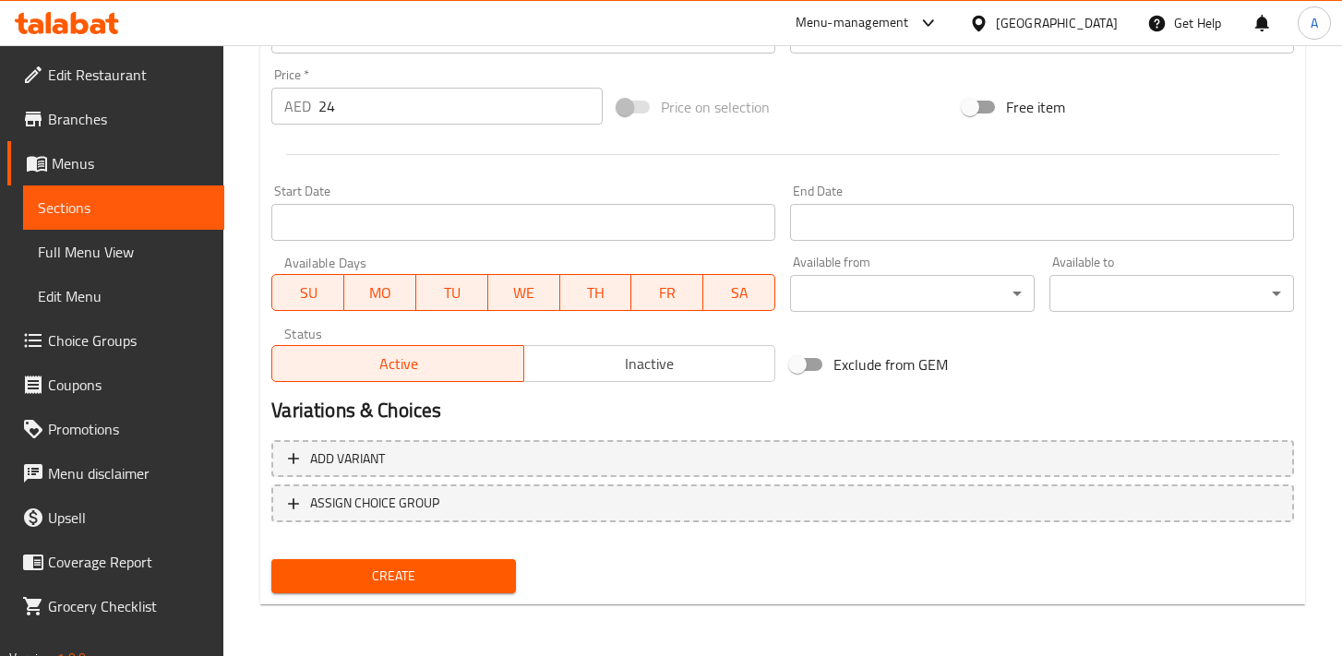
click at [416, 593] on div "Create" at bounding box center [393, 576] width 259 height 49
click at [428, 582] on span "Create" at bounding box center [393, 576] width 215 height 23
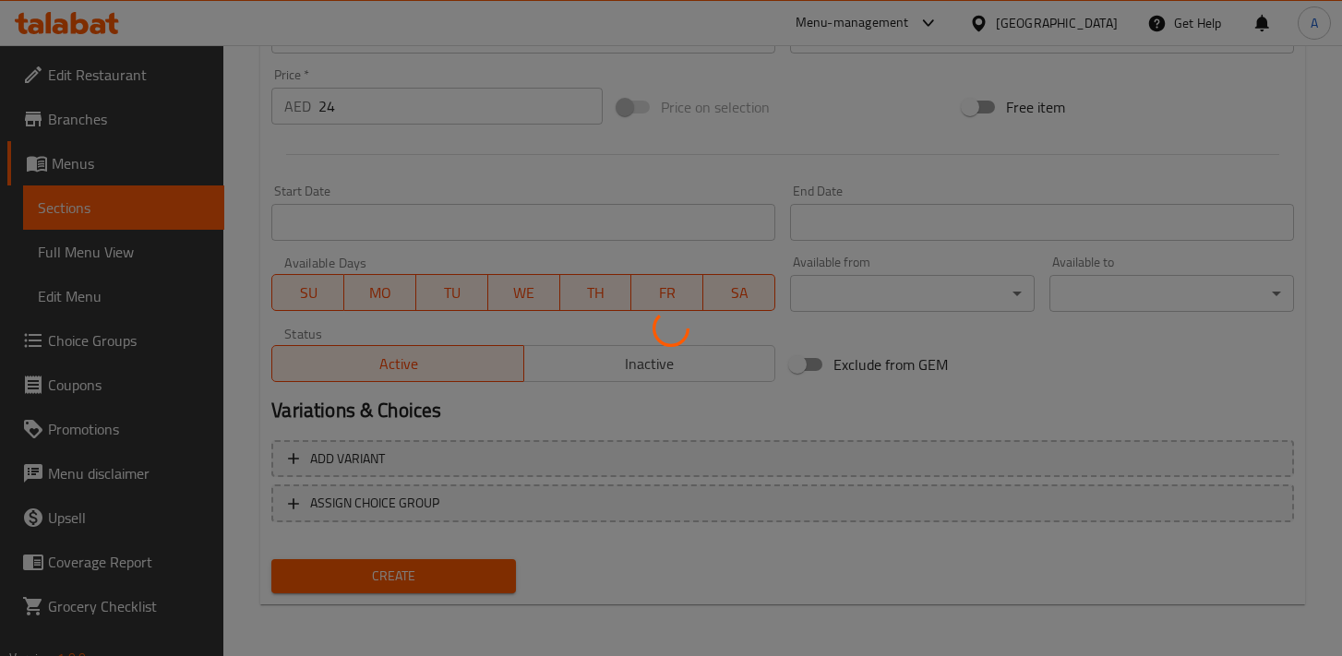
type input "0"
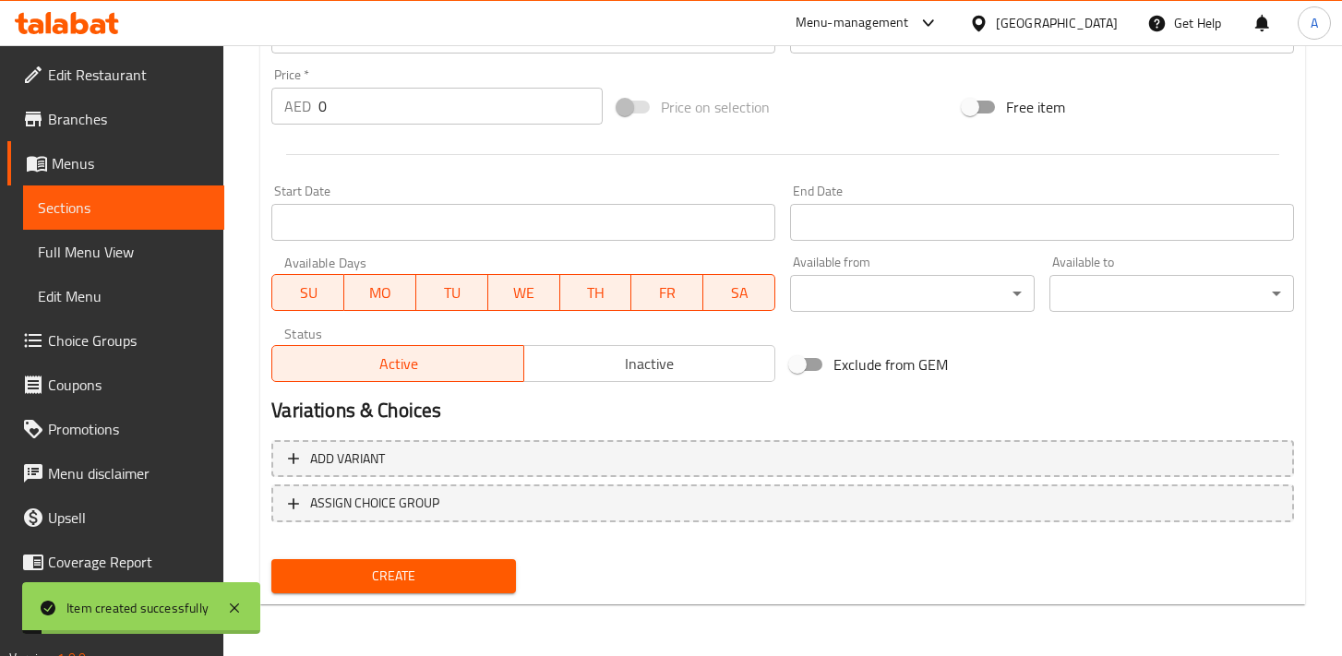
scroll to position [0, 0]
